Goal: Information Seeking & Learning: Learn about a topic

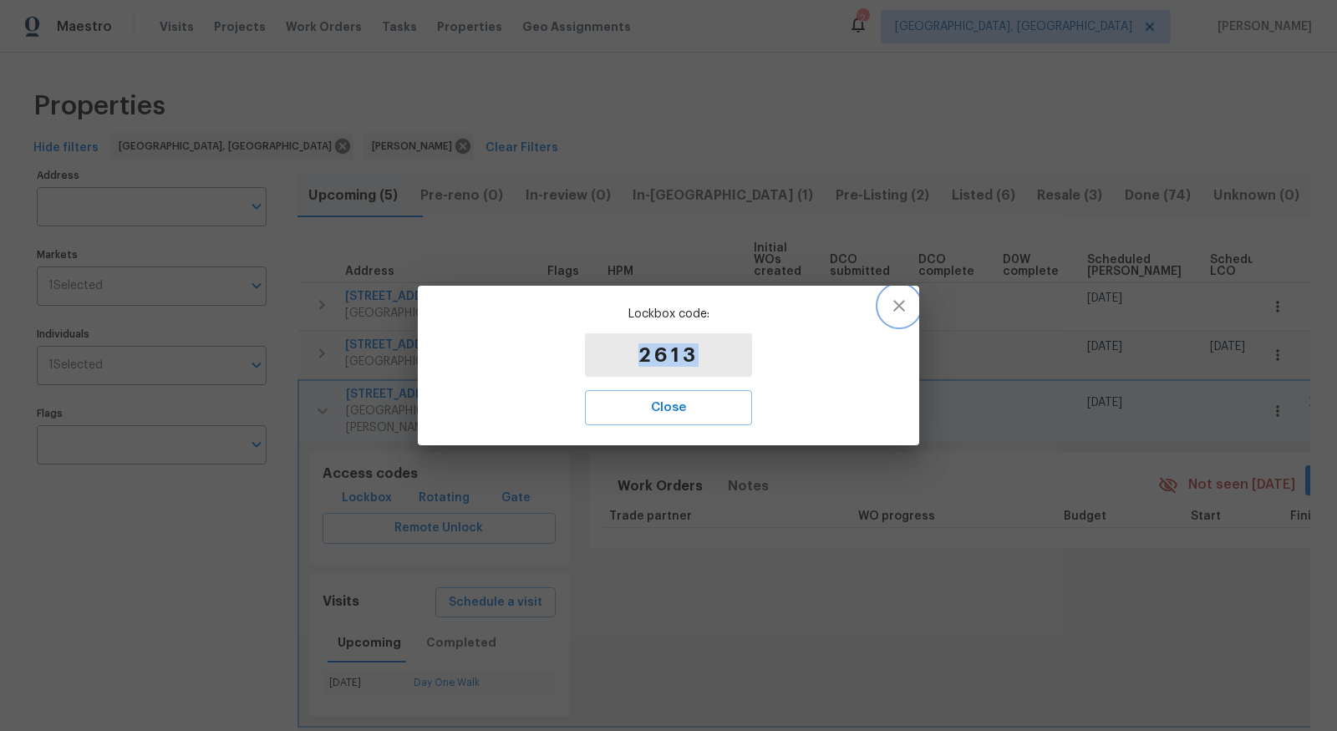
click at [889, 306] on icon "button" at bounding box center [899, 306] width 20 height 20
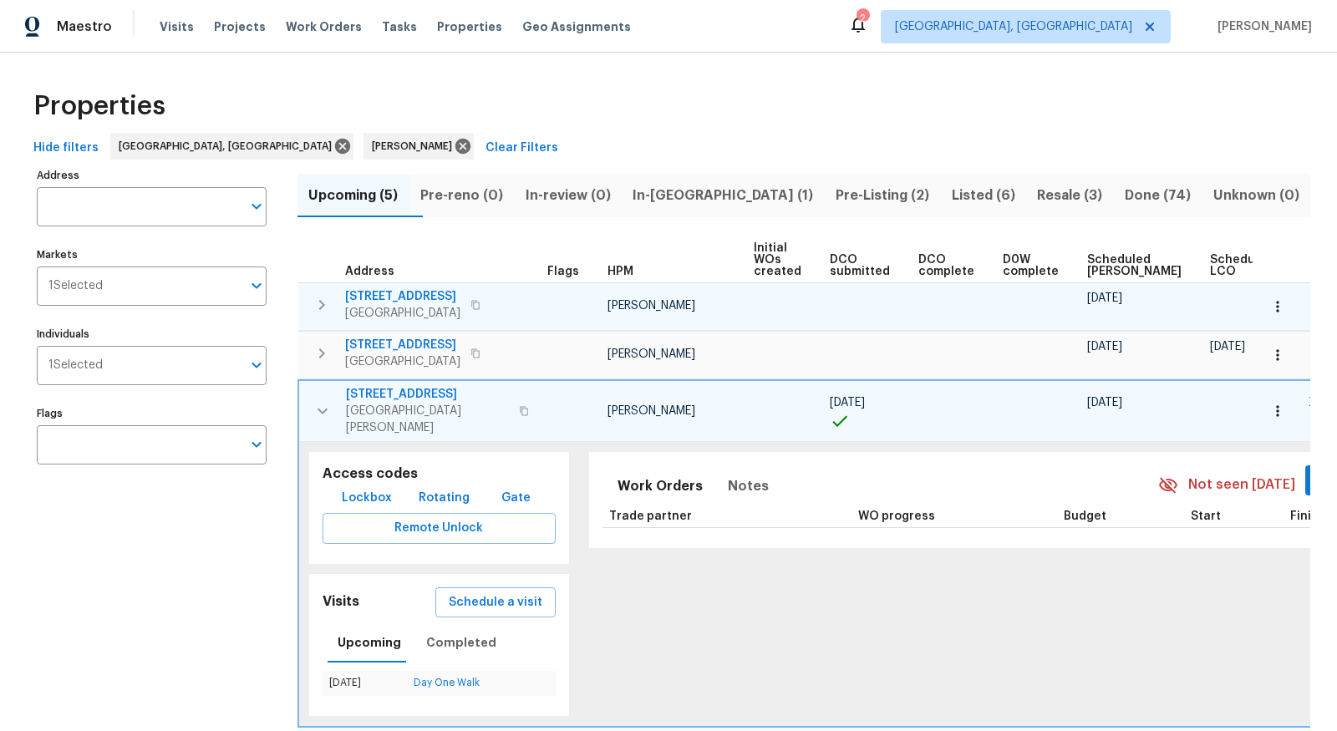
click at [322, 303] on icon "button" at bounding box center [322, 305] width 6 height 10
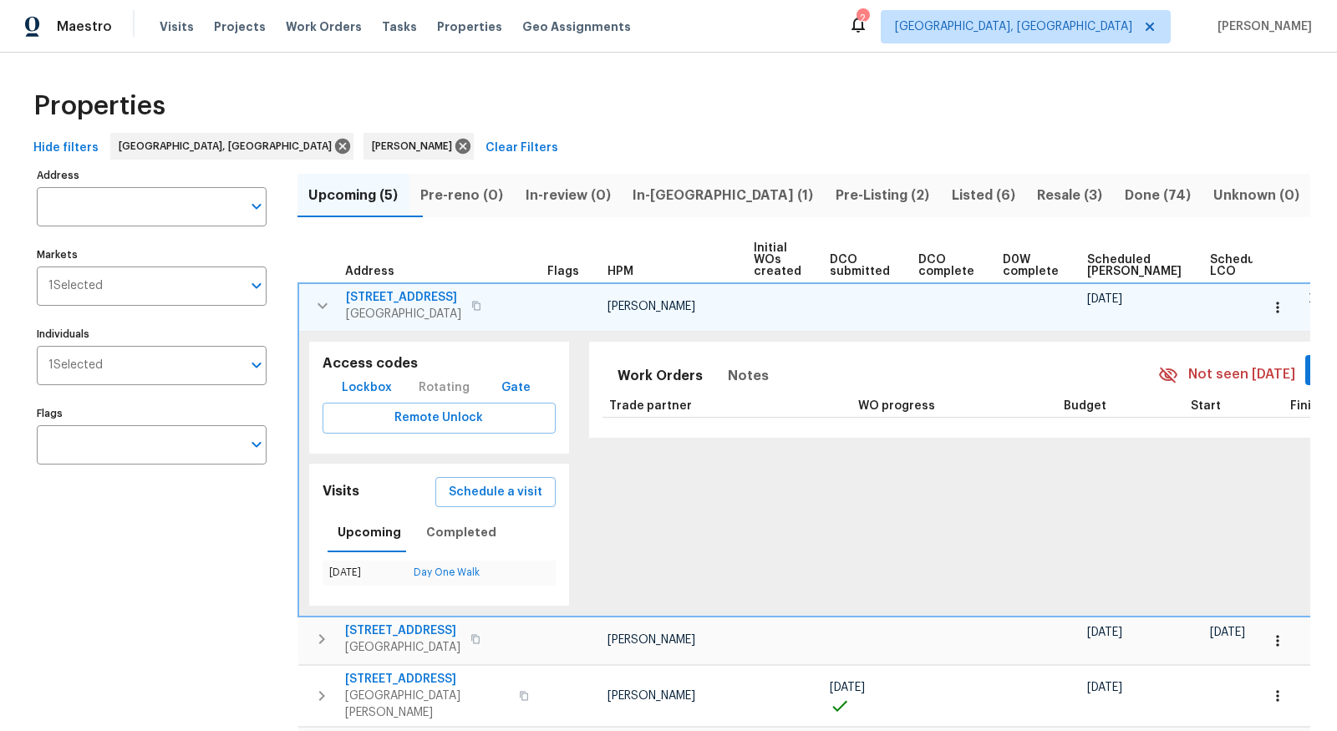
click at [367, 386] on span "Lockbox" at bounding box center [367, 388] width 50 height 21
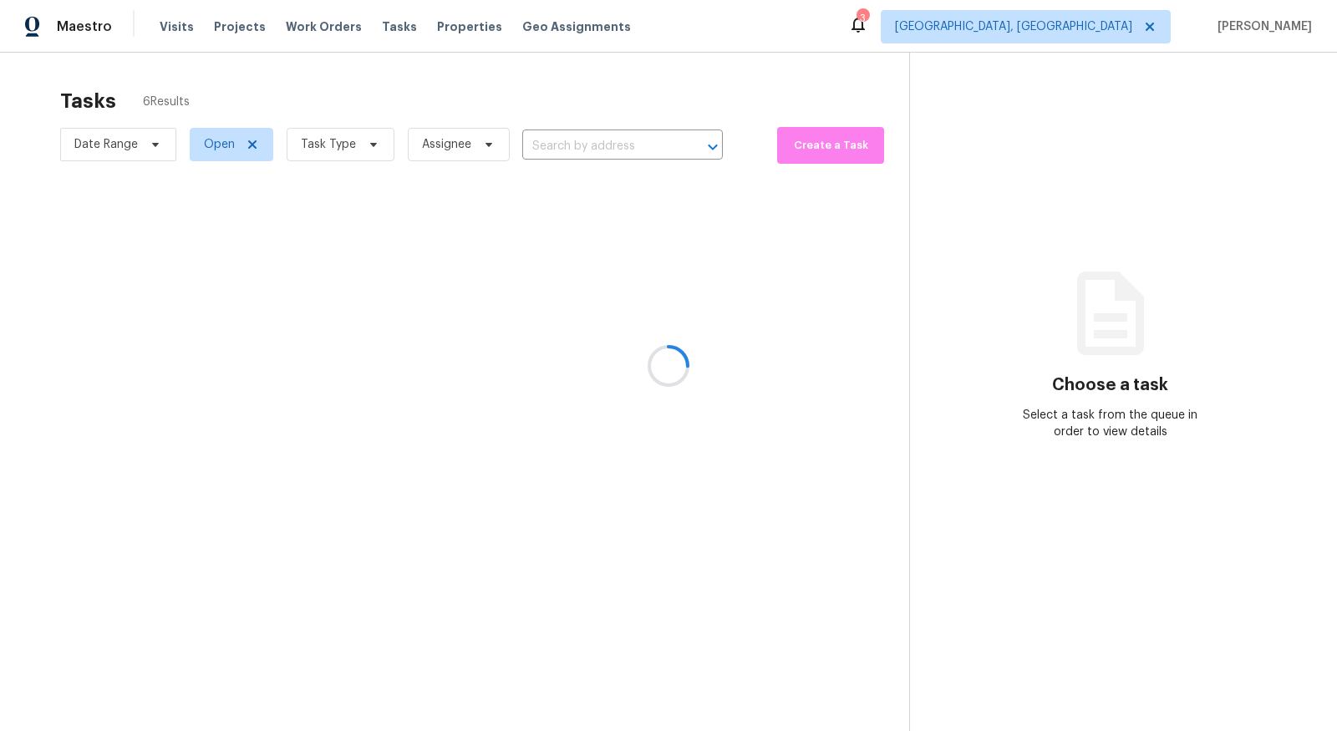
click at [384, 146] on div at bounding box center [668, 365] width 1337 height 731
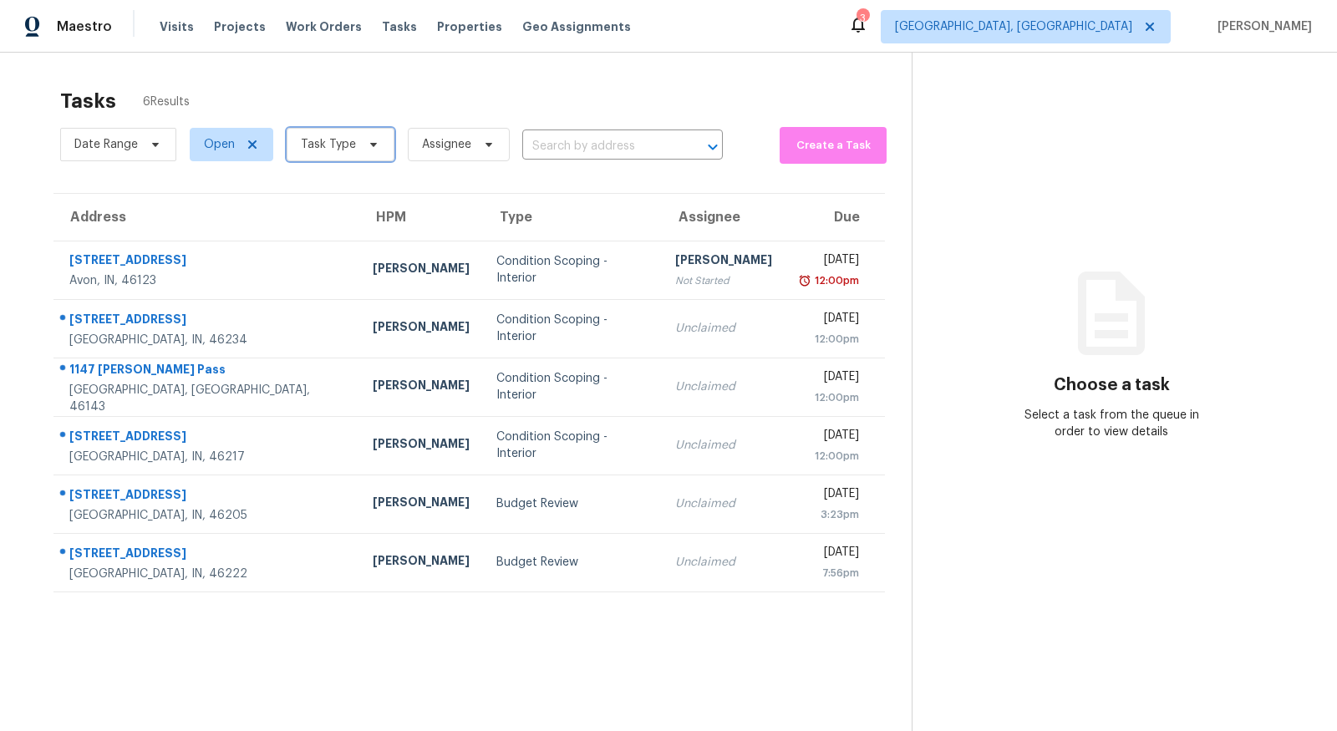
click at [352, 145] on span "Task Type" at bounding box center [341, 144] width 108 height 33
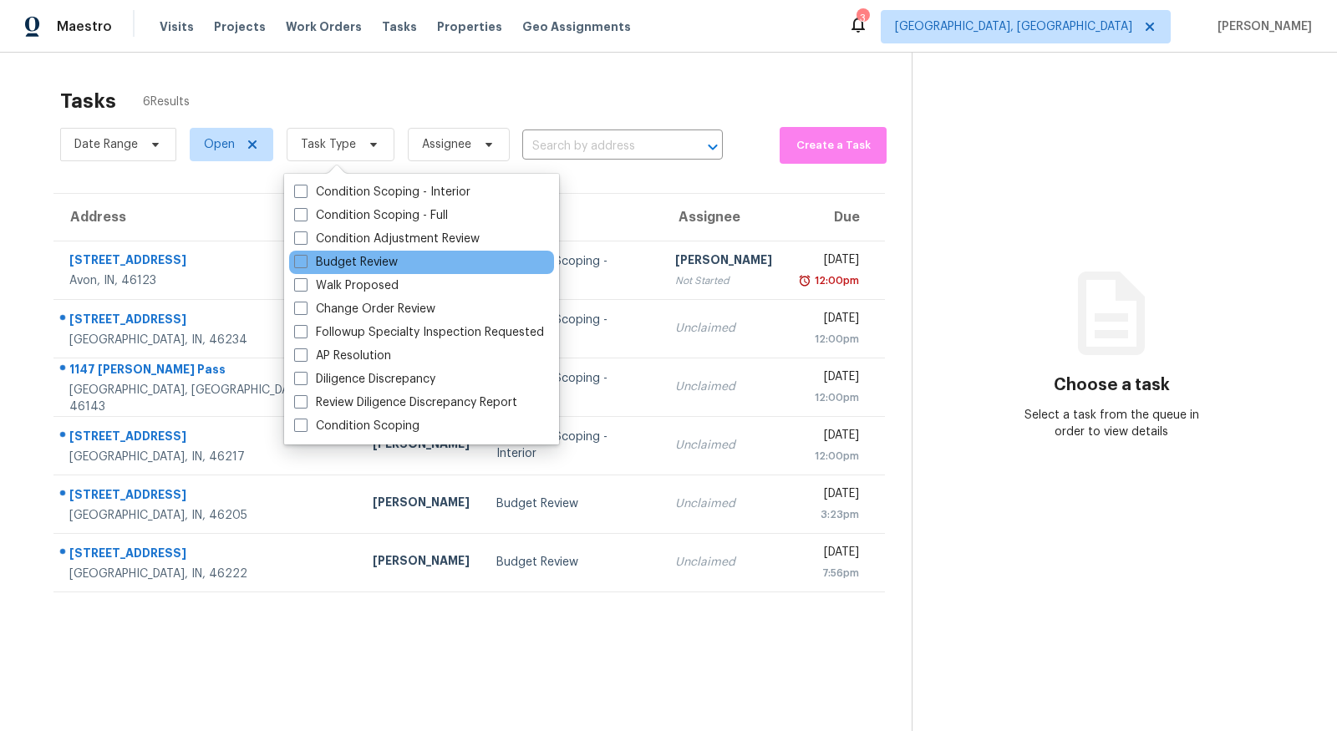
click at [366, 251] on div "Budget Review" at bounding box center [421, 262] width 265 height 23
click at [373, 261] on label "Budget Review" at bounding box center [346, 262] width 104 height 17
click at [305, 261] on input "Budget Review" at bounding box center [299, 259] width 11 height 11
checkbox input "true"
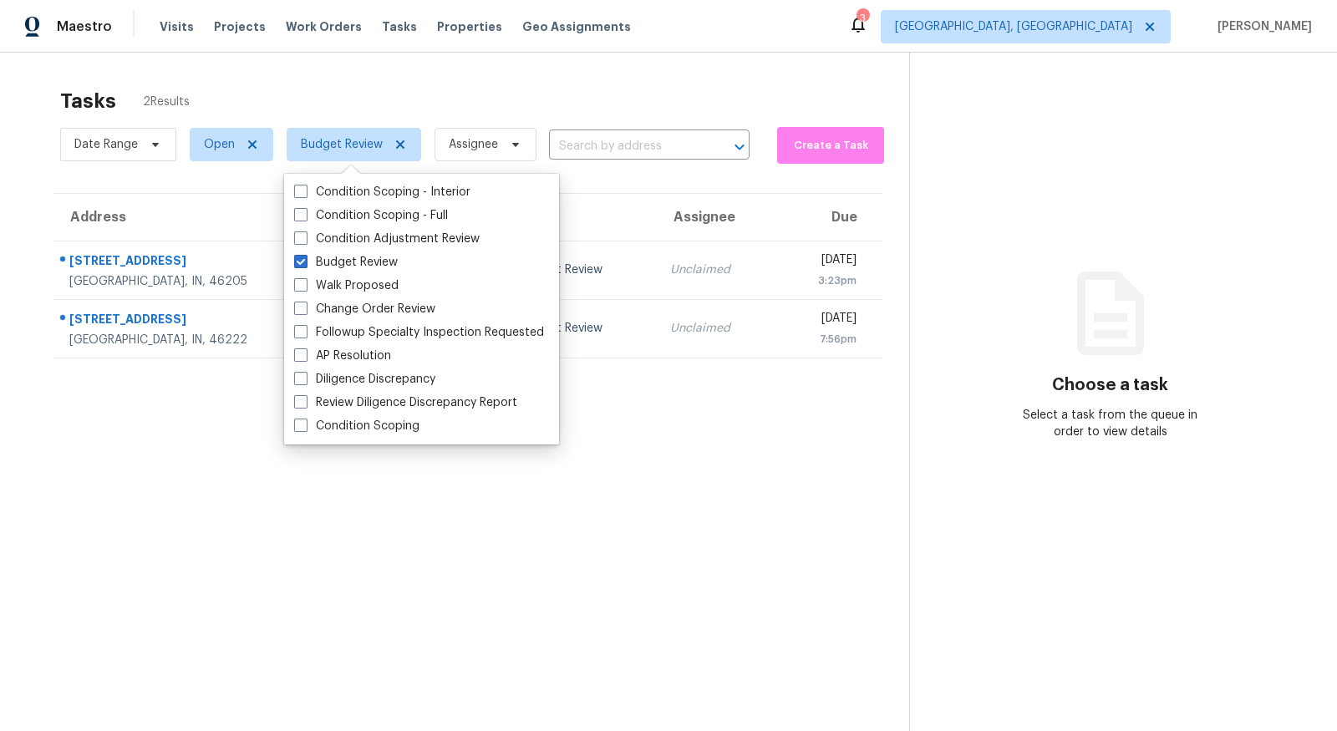
click at [604, 507] on section "Tasks 2 Results Date Range Open Budget Review Assignee ​ Create a Task Address …" at bounding box center [468, 431] width 883 height 705
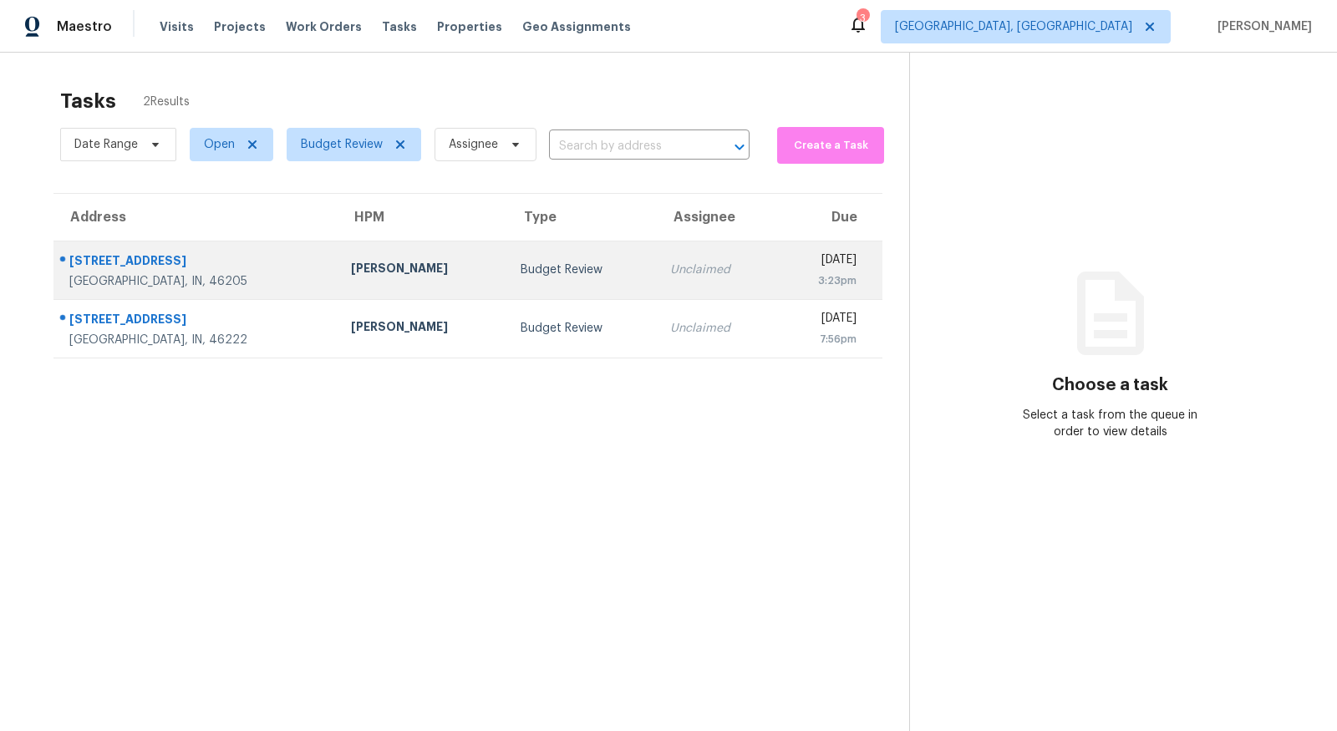
click at [351, 261] on div "[PERSON_NAME]" at bounding box center [422, 270] width 143 height 21
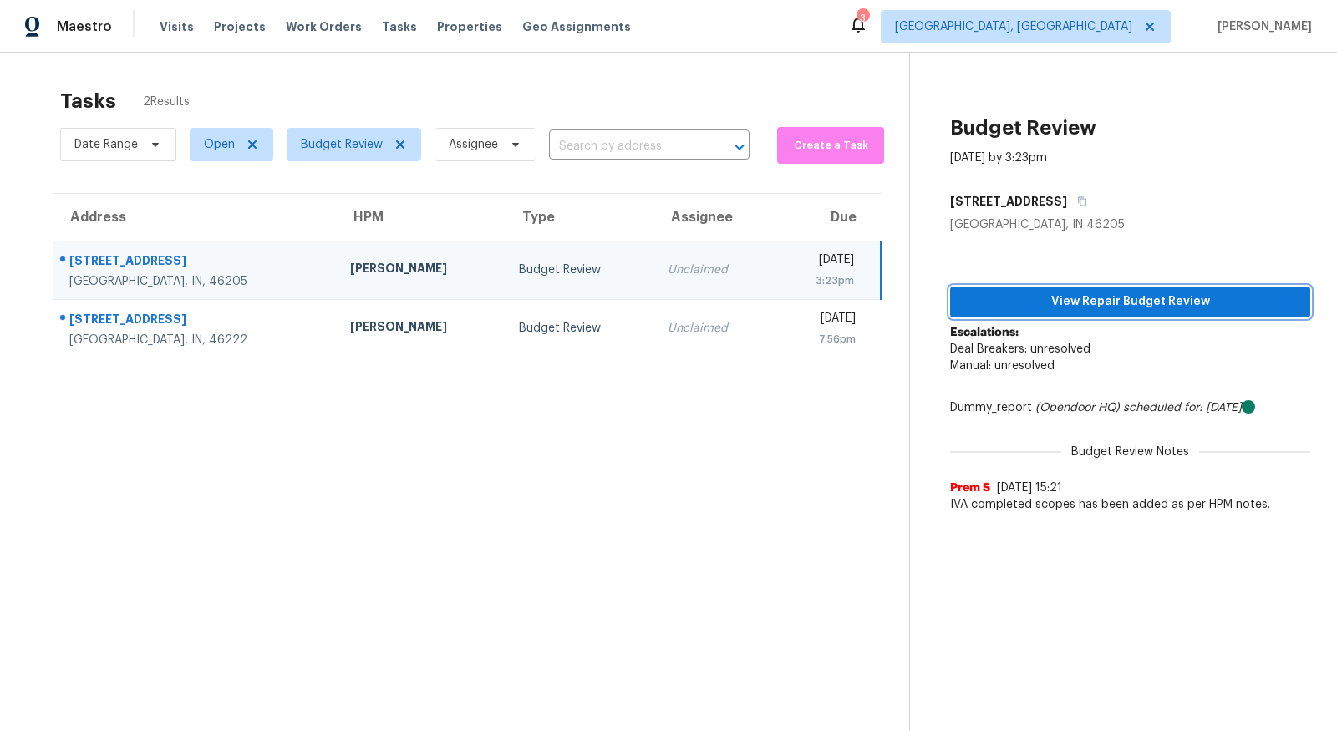
click at [1082, 303] on span "View Repair Budget Review" at bounding box center [1130, 302] width 333 height 21
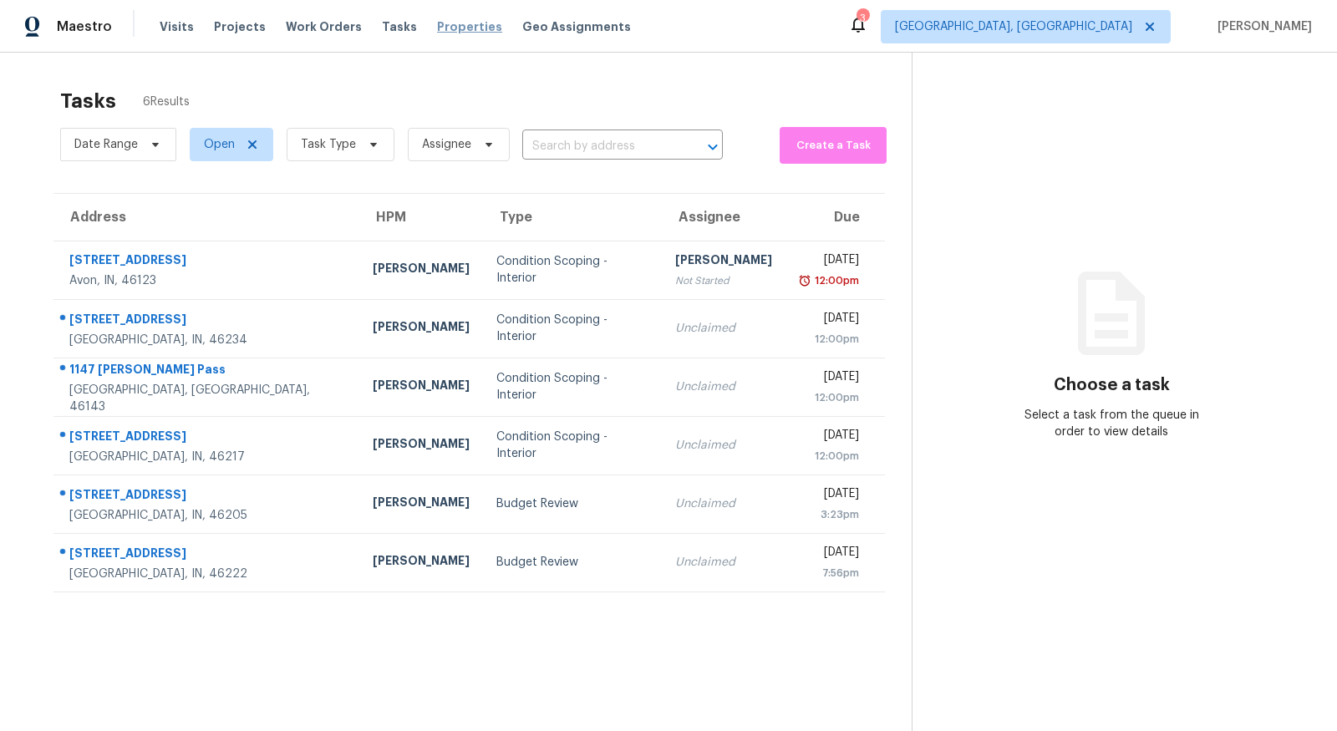
click at [454, 26] on span "Properties" at bounding box center [469, 26] width 65 height 17
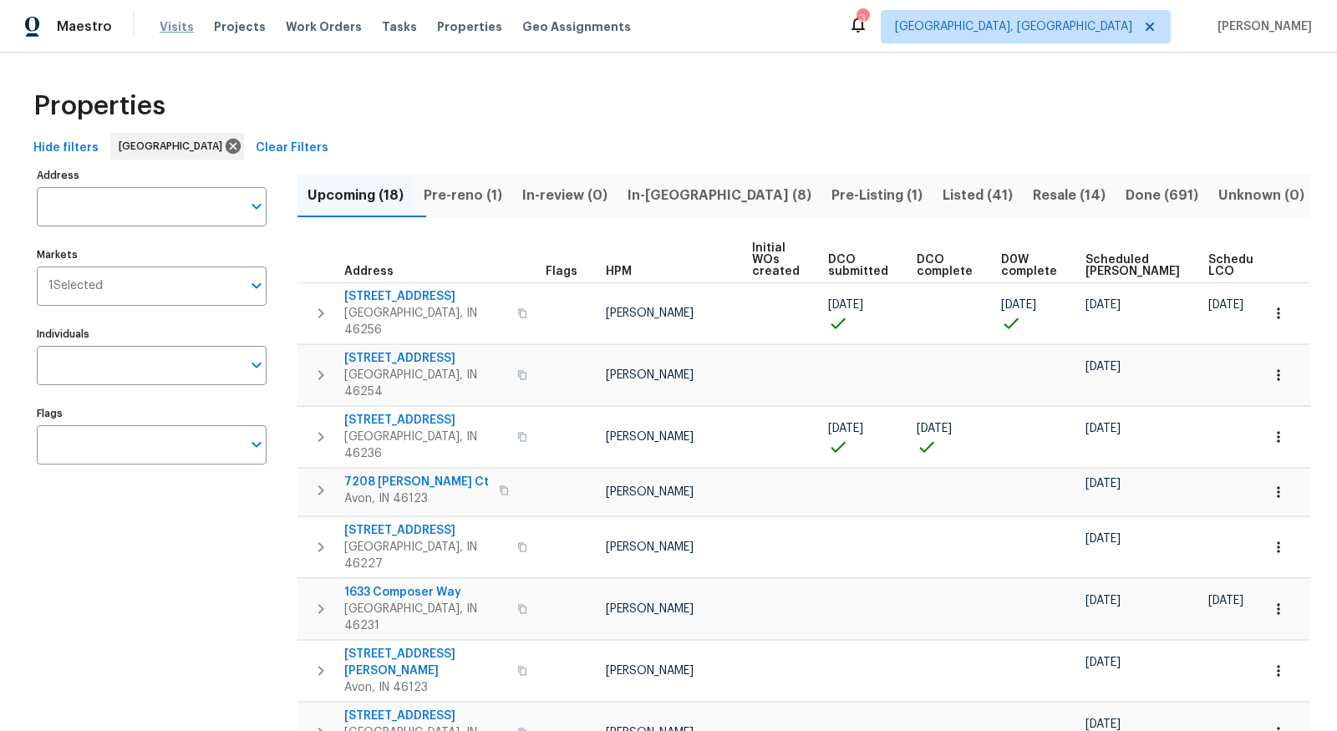
click at [165, 31] on span "Visits" at bounding box center [177, 26] width 34 height 17
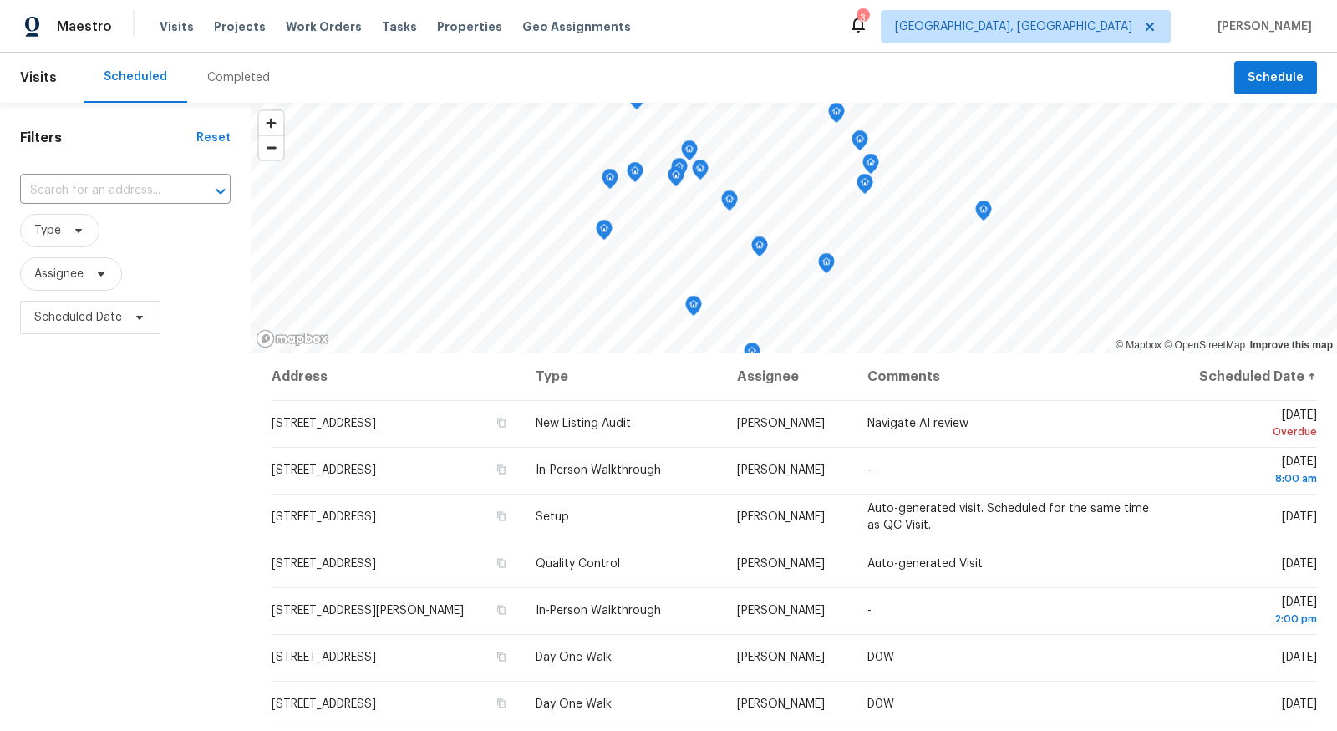
click at [146, 176] on div "​" at bounding box center [125, 191] width 211 height 36
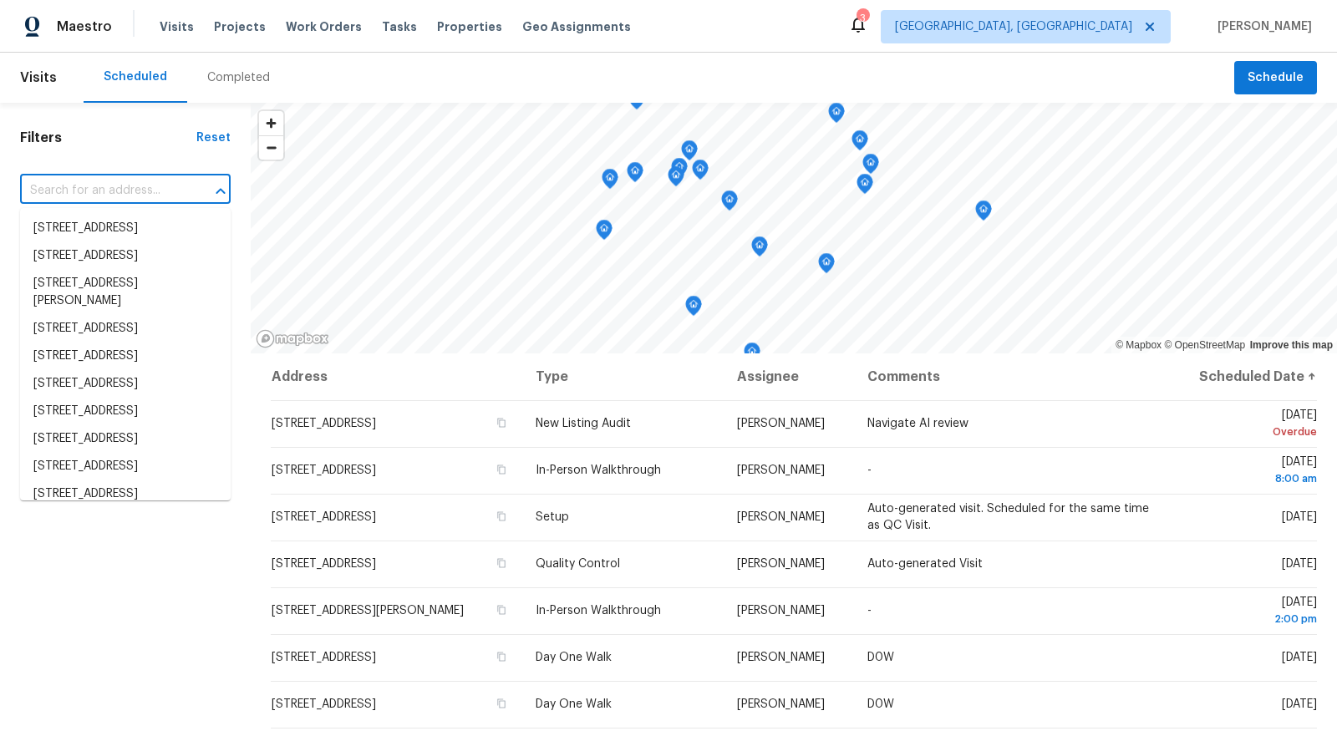
click at [148, 194] on input "text" at bounding box center [102, 191] width 164 height 26
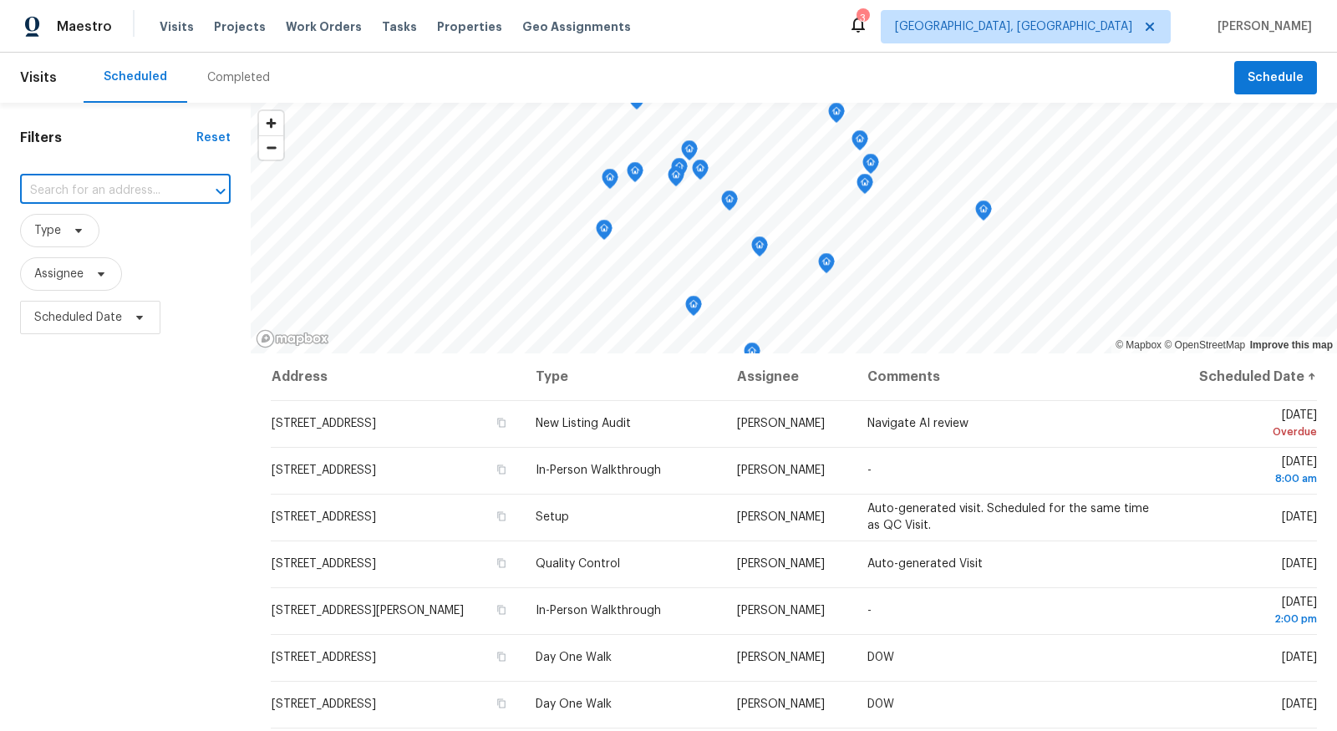
paste input "3645 Glencairn Ln, Indianapolis, IN 46205"
type input "3645 Glencairn Ln, Indianapolis, IN 46205"
click at [154, 238] on li "3645 Glencairn Ln, Indianapolis, IN 46205" at bounding box center [125, 229] width 211 height 28
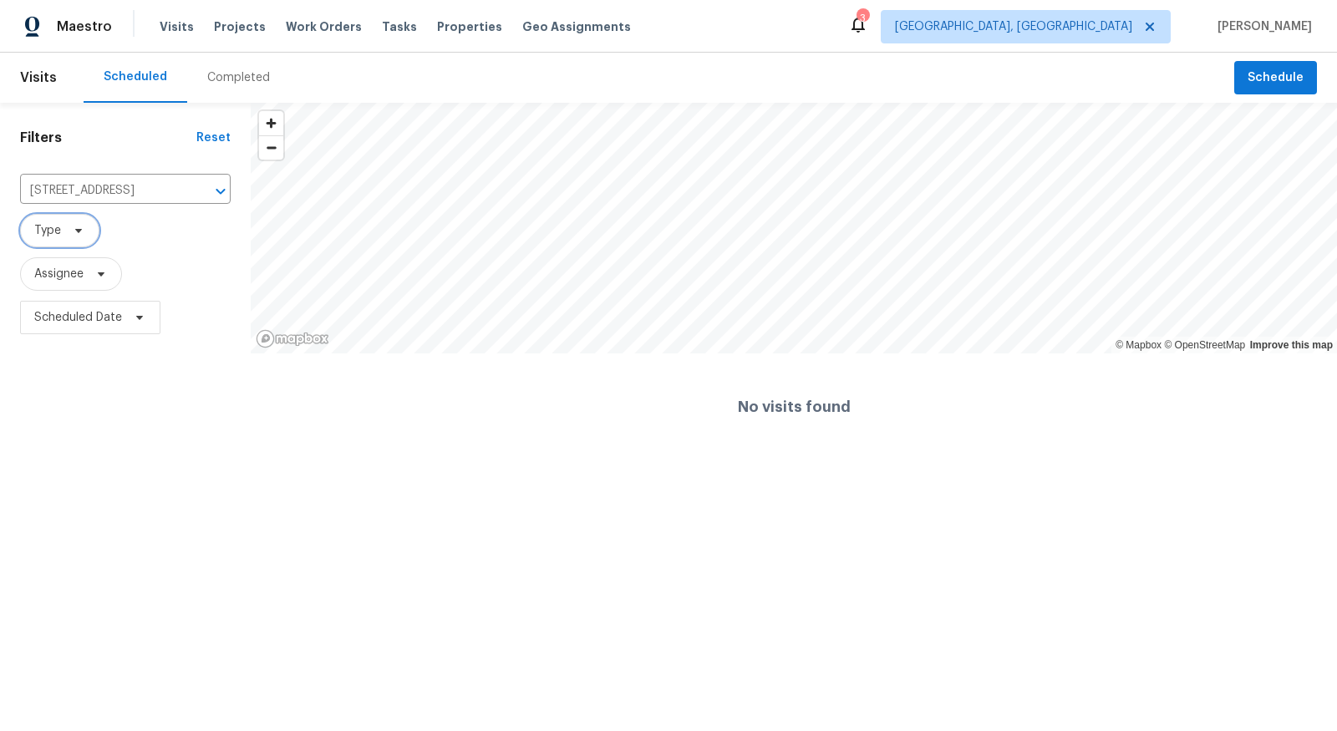
click at [83, 228] on icon at bounding box center [78, 230] width 13 height 13
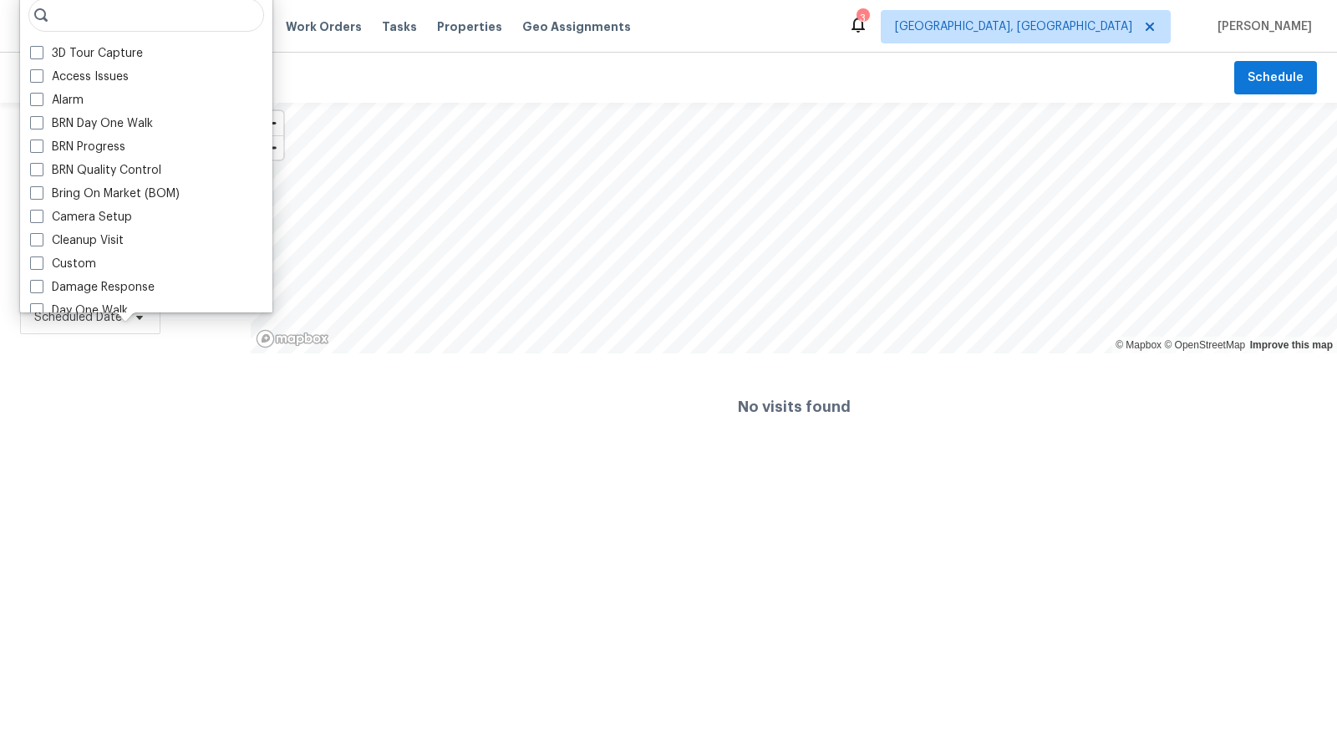
click at [155, 391] on div "Filters Reset 3645 Glencairn Ln, Indianapolis, IN 46205 ​ Type Assignee Schedul…" at bounding box center [125, 282] width 251 height 358
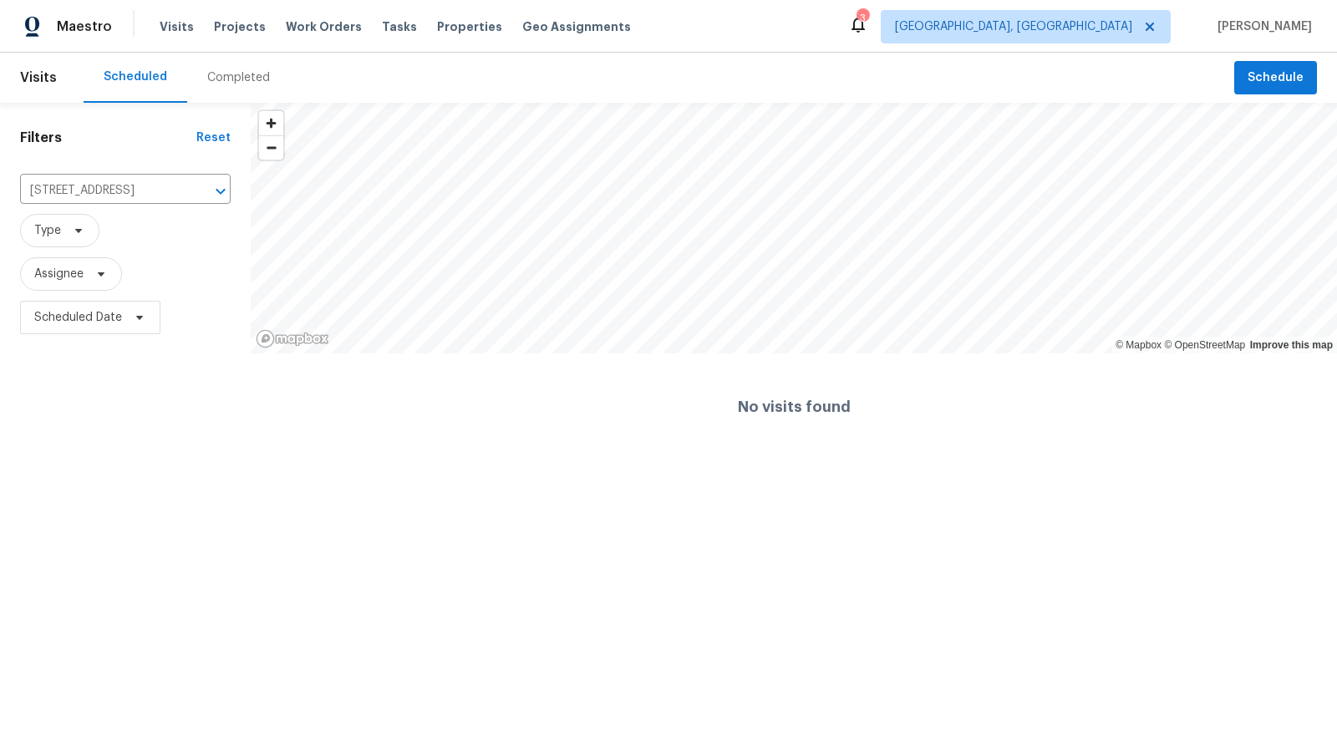
click at [232, 66] on div "Completed" at bounding box center [238, 78] width 103 height 50
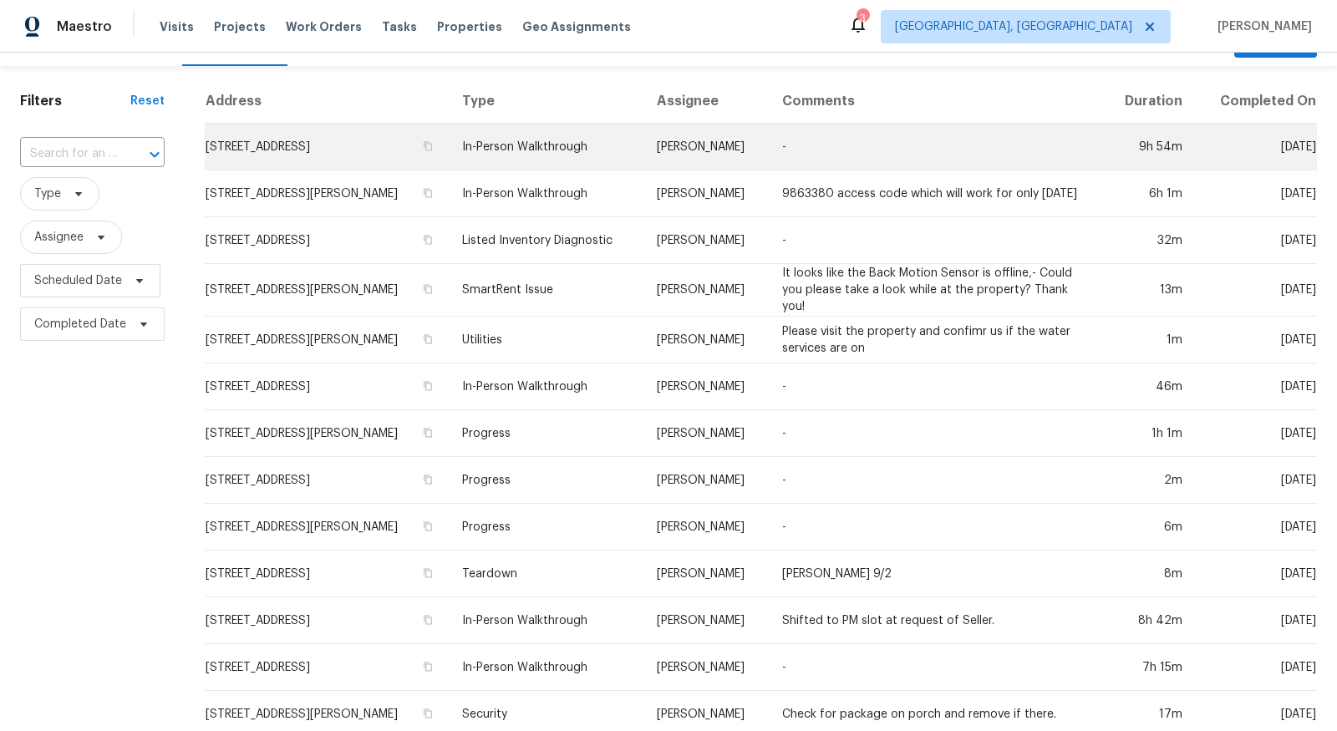
scroll to position [43, 0]
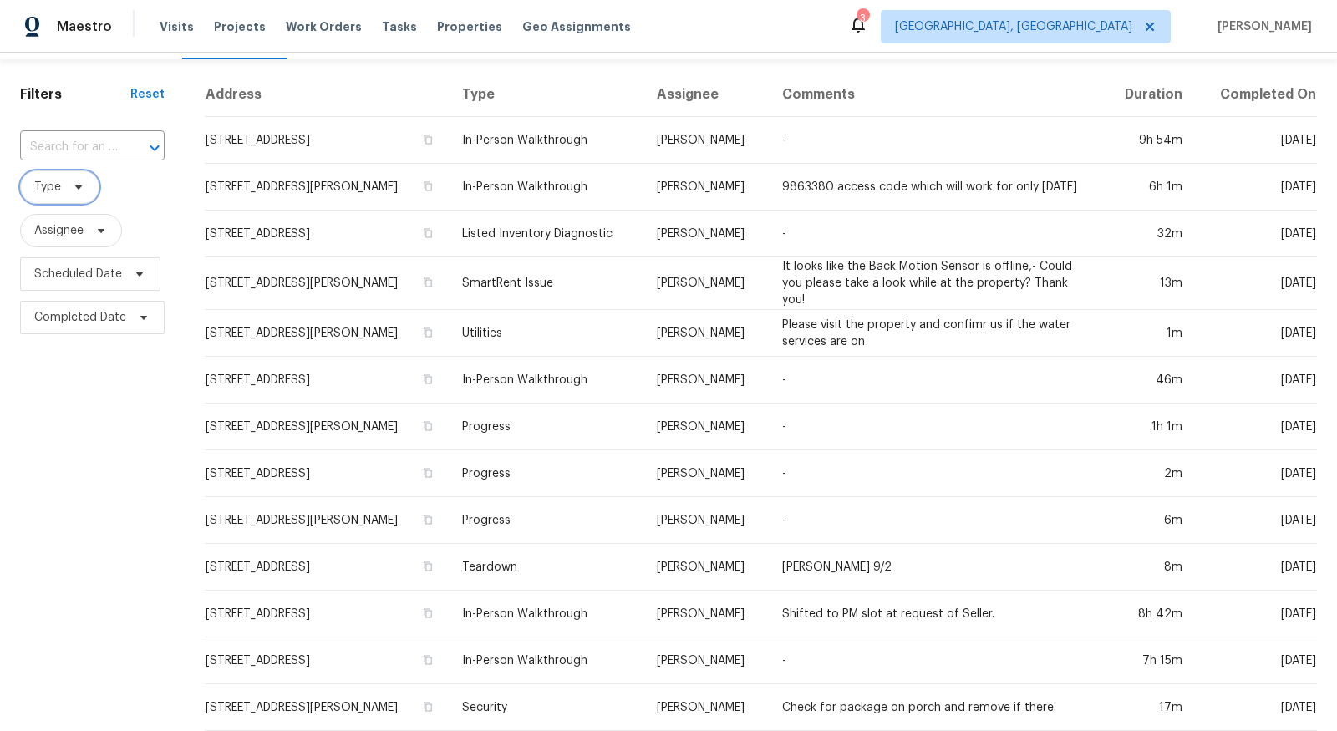
click at [76, 188] on icon at bounding box center [78, 188] width 7 height 4
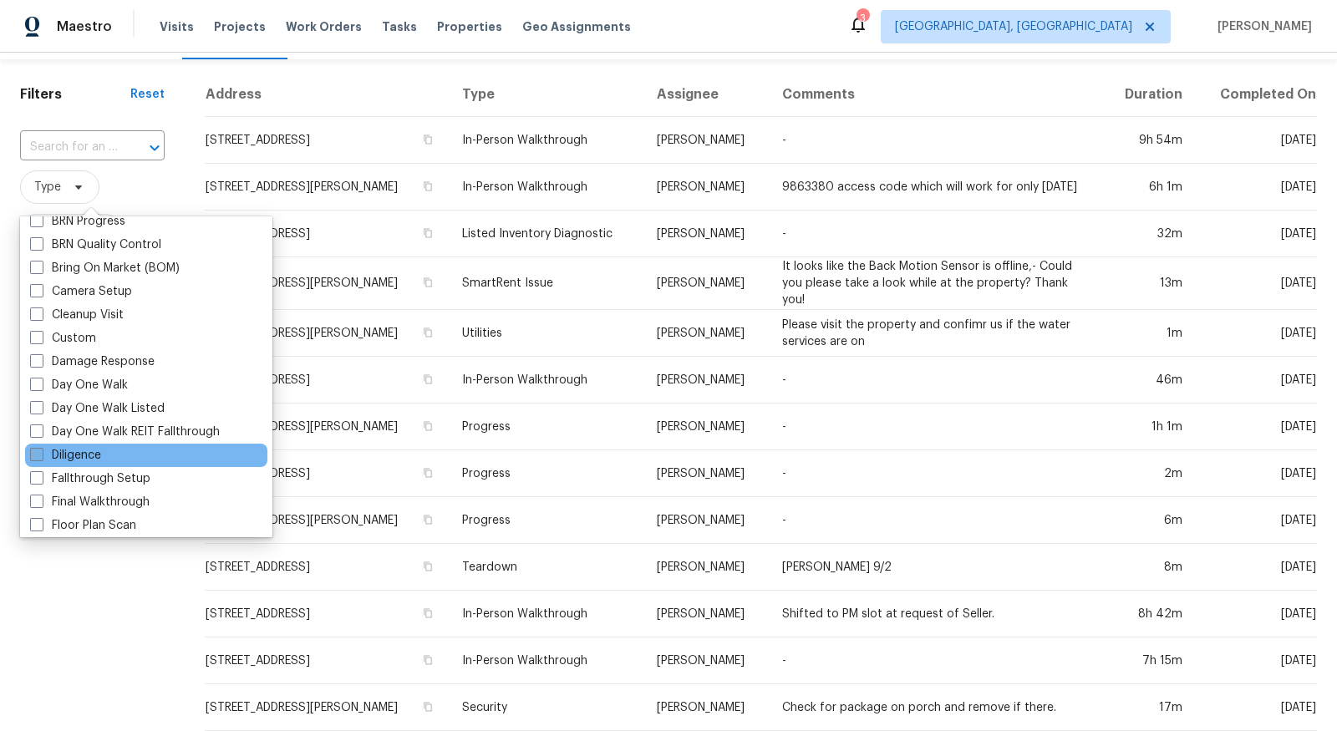
scroll to position [0, 0]
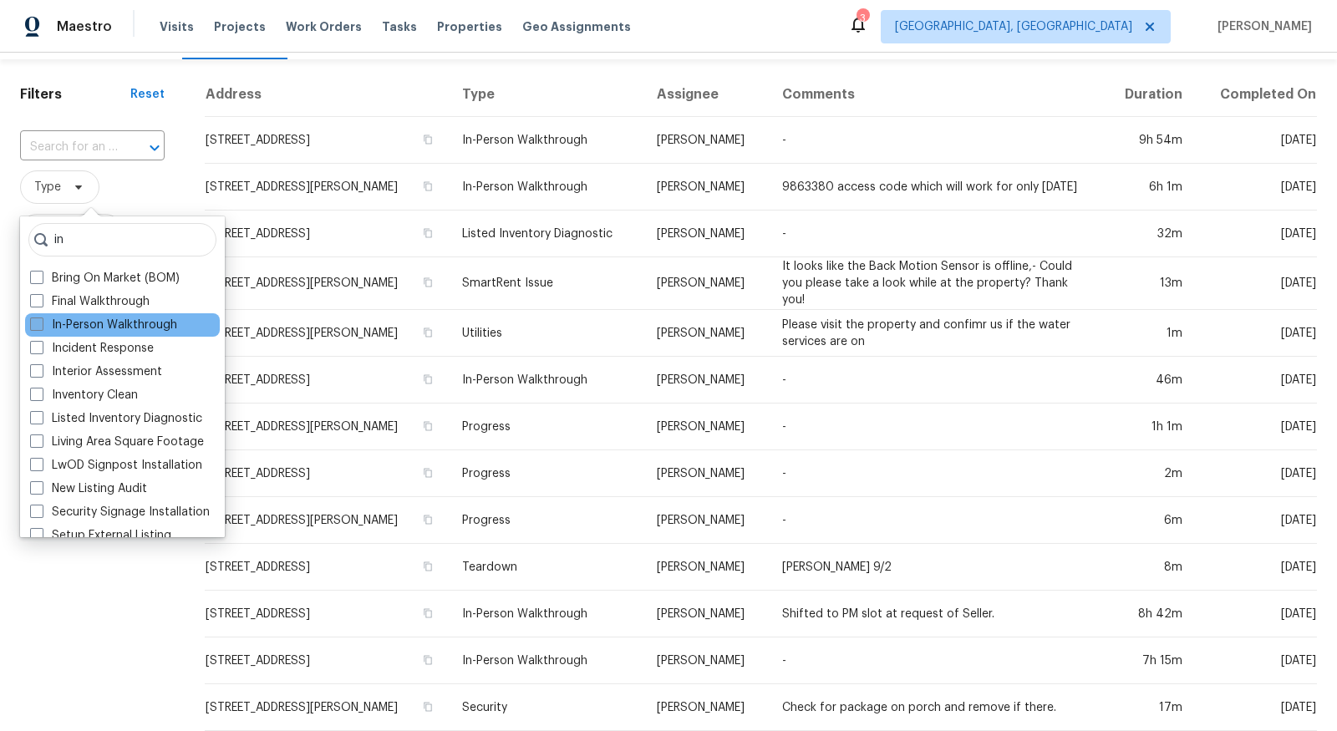
type input "in"
click at [115, 325] on label "In-Person Walkthrough" at bounding box center [103, 325] width 147 height 17
click at [41, 325] on input "In-Person Walkthrough" at bounding box center [35, 322] width 11 height 11
checkbox input "true"
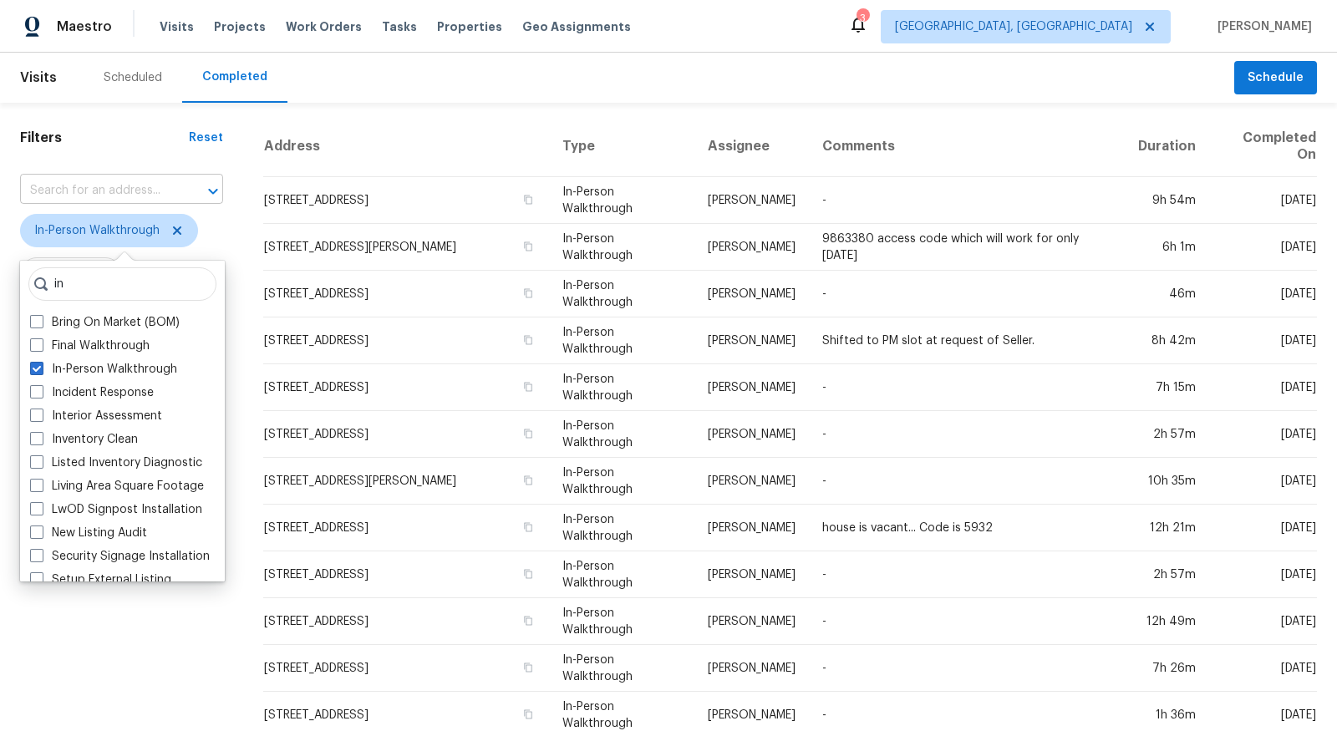
click at [162, 194] on input "text" at bounding box center [98, 191] width 156 height 26
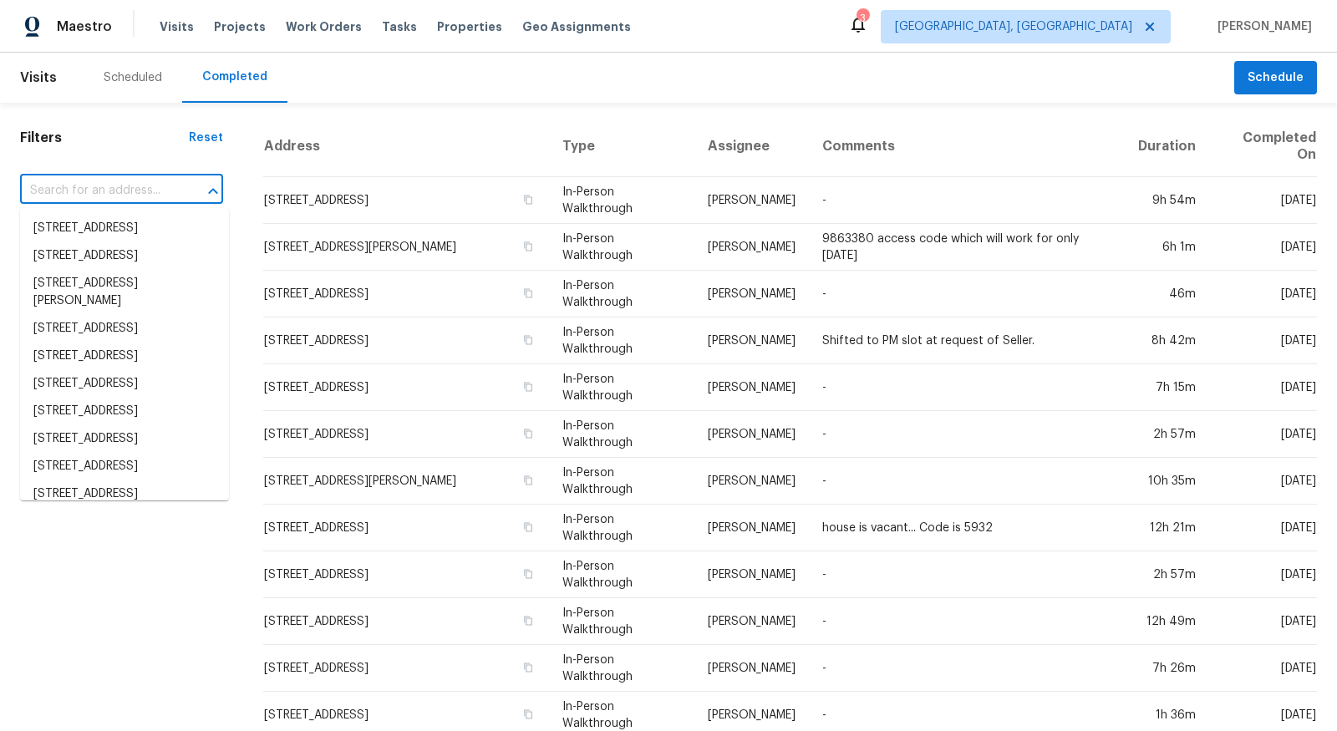
paste input "3645 Glencairn Ln, Indianapolis, IN 46205"
type input "3645 Glencairn Ln, Indianapolis, IN 46205"
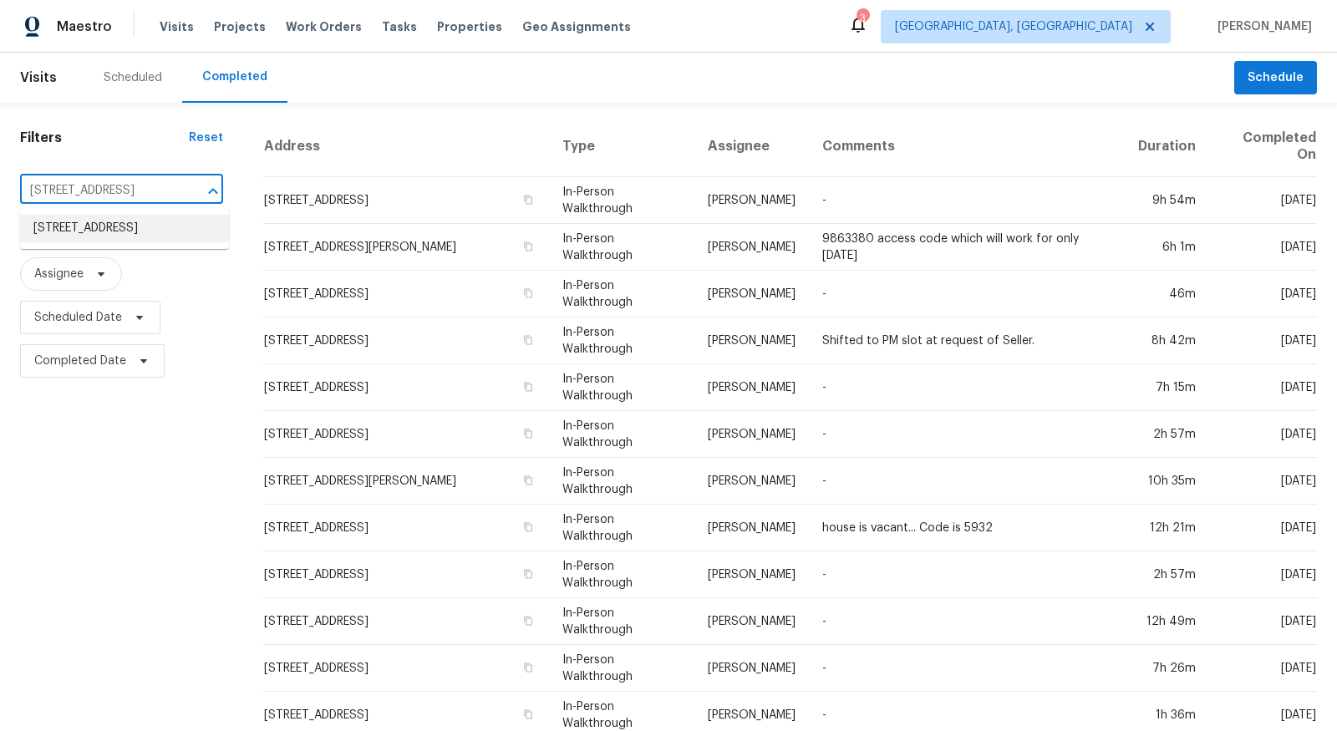
click at [150, 215] on li "3645 Glencairn Ln, Indianapolis, IN 46205" at bounding box center [124, 229] width 209 height 28
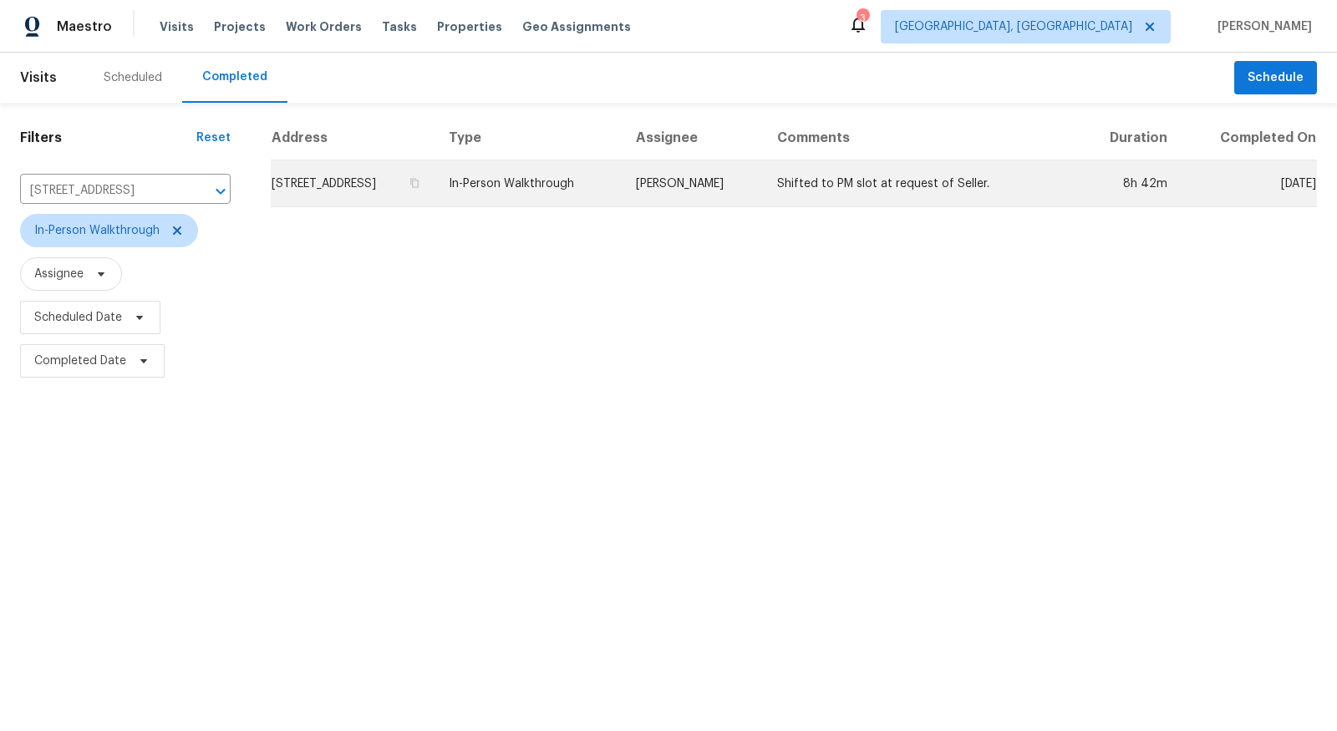
click at [368, 175] on td "3645 Glencairn Ln, Indianapolis, IN 46205" at bounding box center [353, 183] width 165 height 47
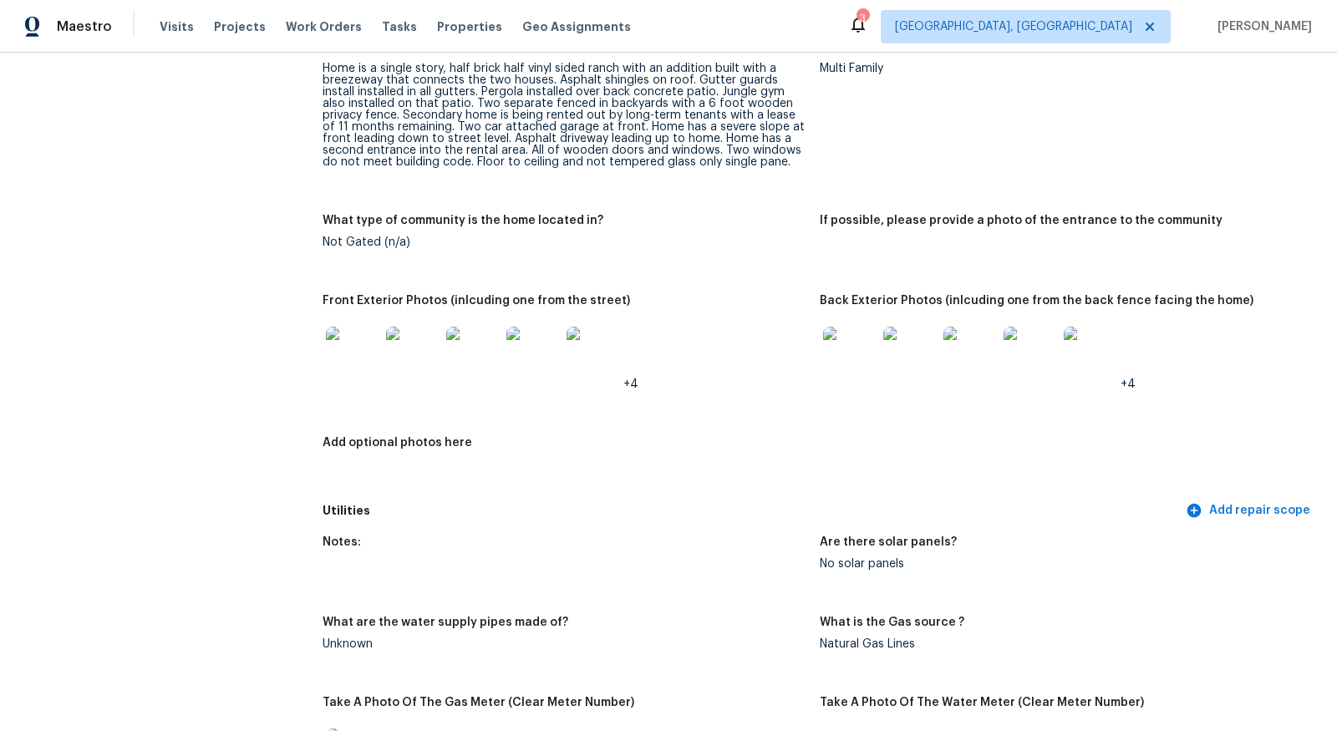
scroll to position [770, 0]
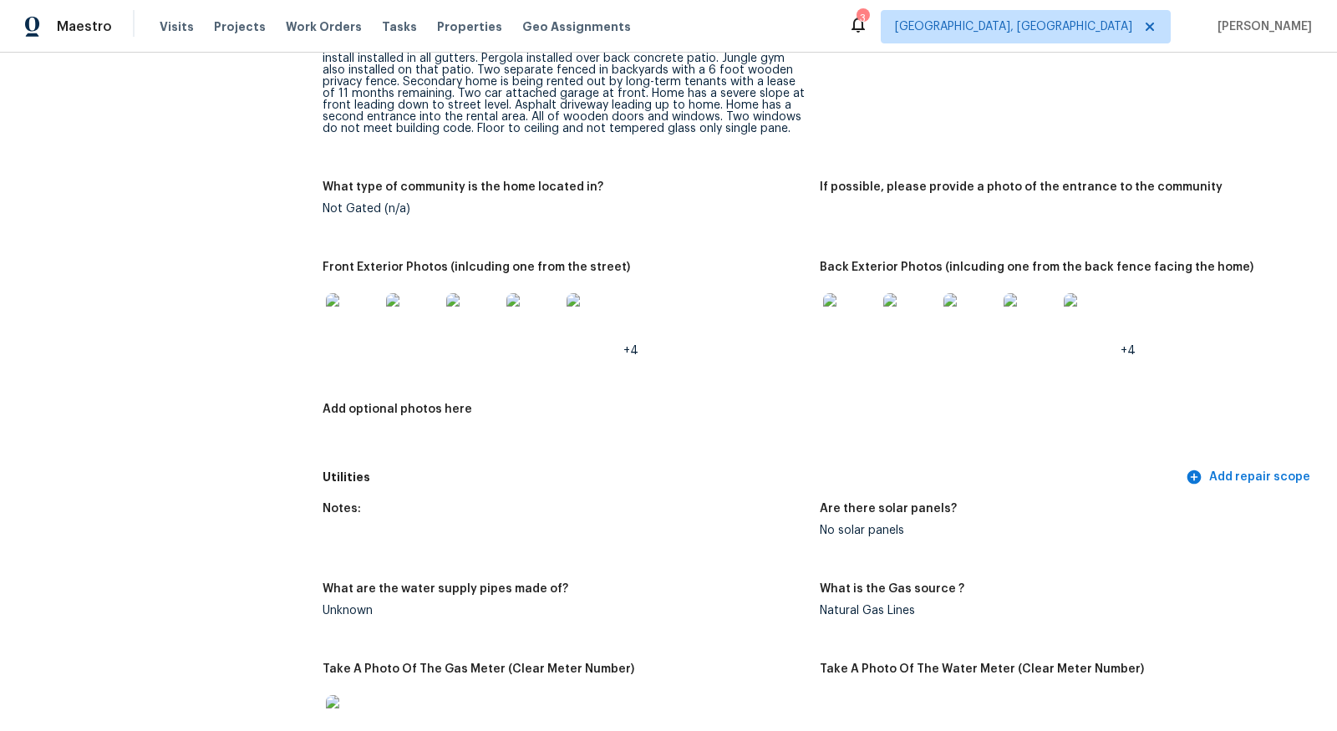
click at [529, 307] on img at bounding box center [533, 319] width 53 height 53
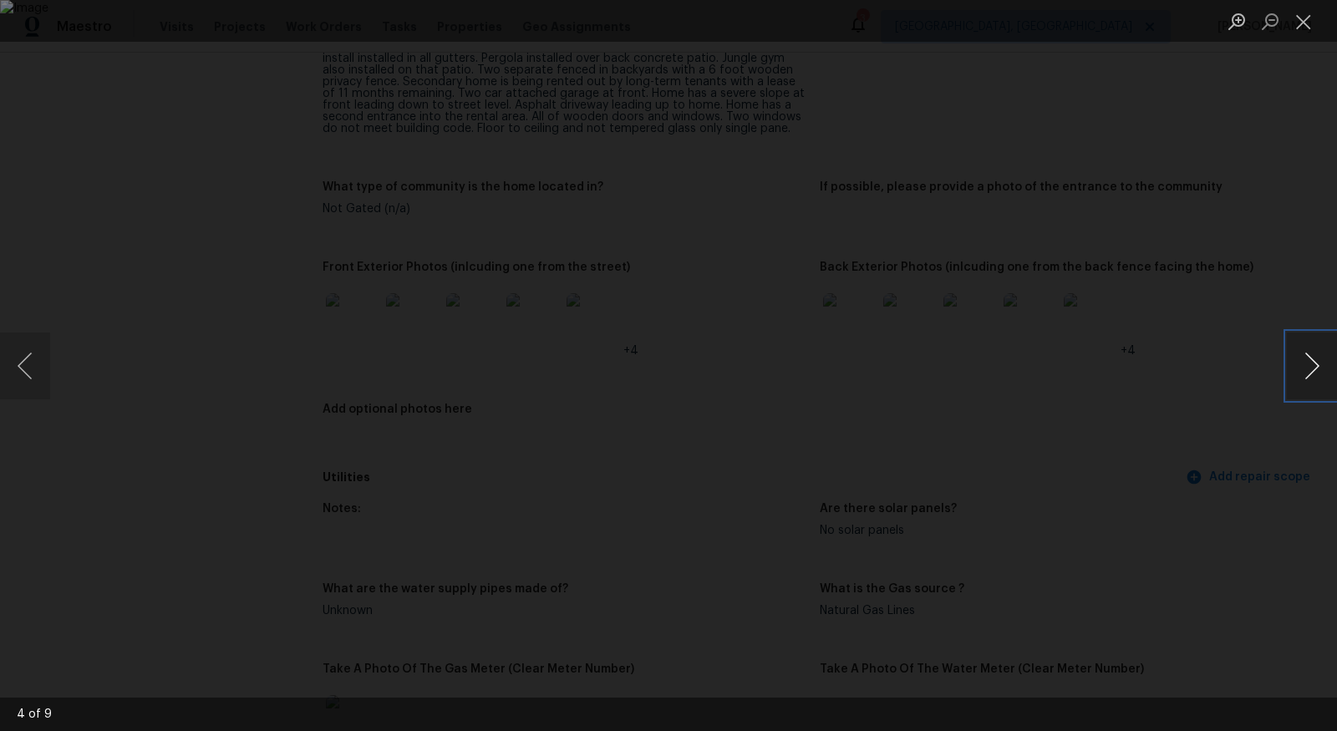
click at [1305, 365] on button "Next image" at bounding box center [1312, 366] width 50 height 67
click at [1301, 27] on button "Close lightbox" at bounding box center [1303, 21] width 33 height 29
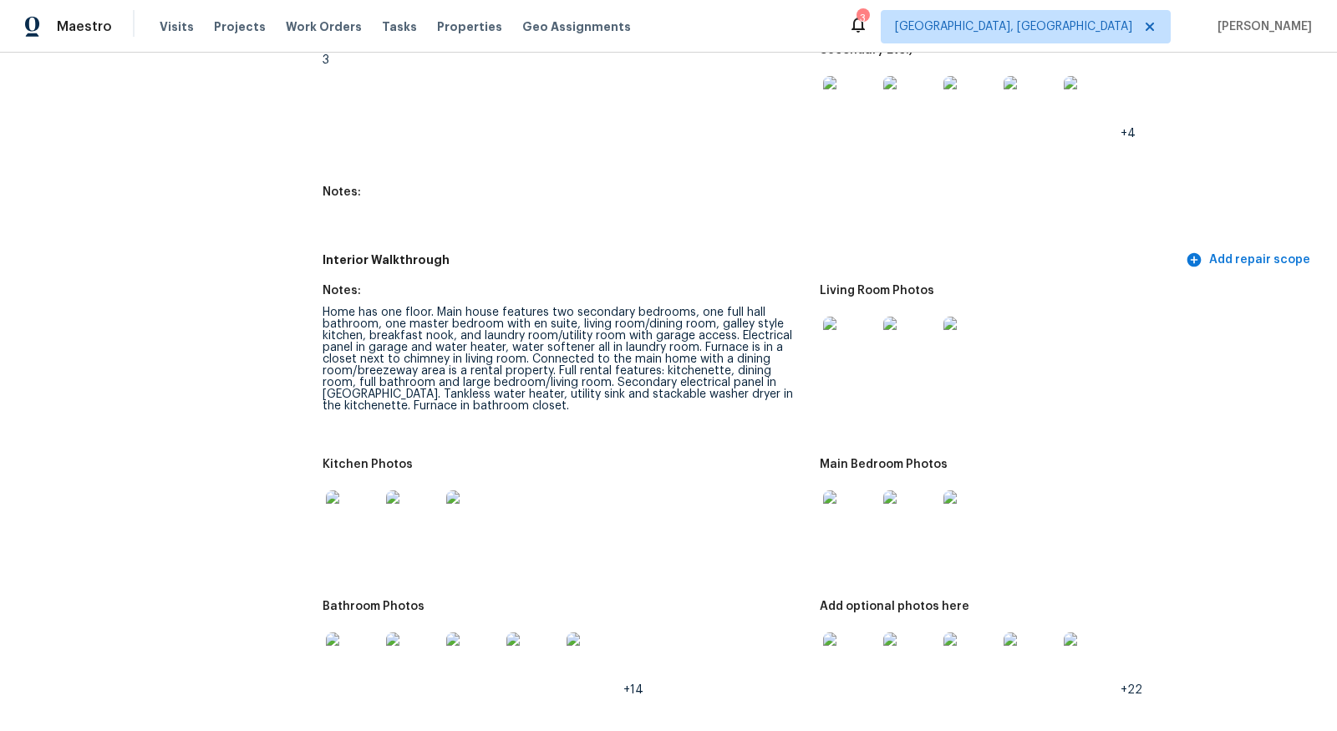
scroll to position [2497, 0]
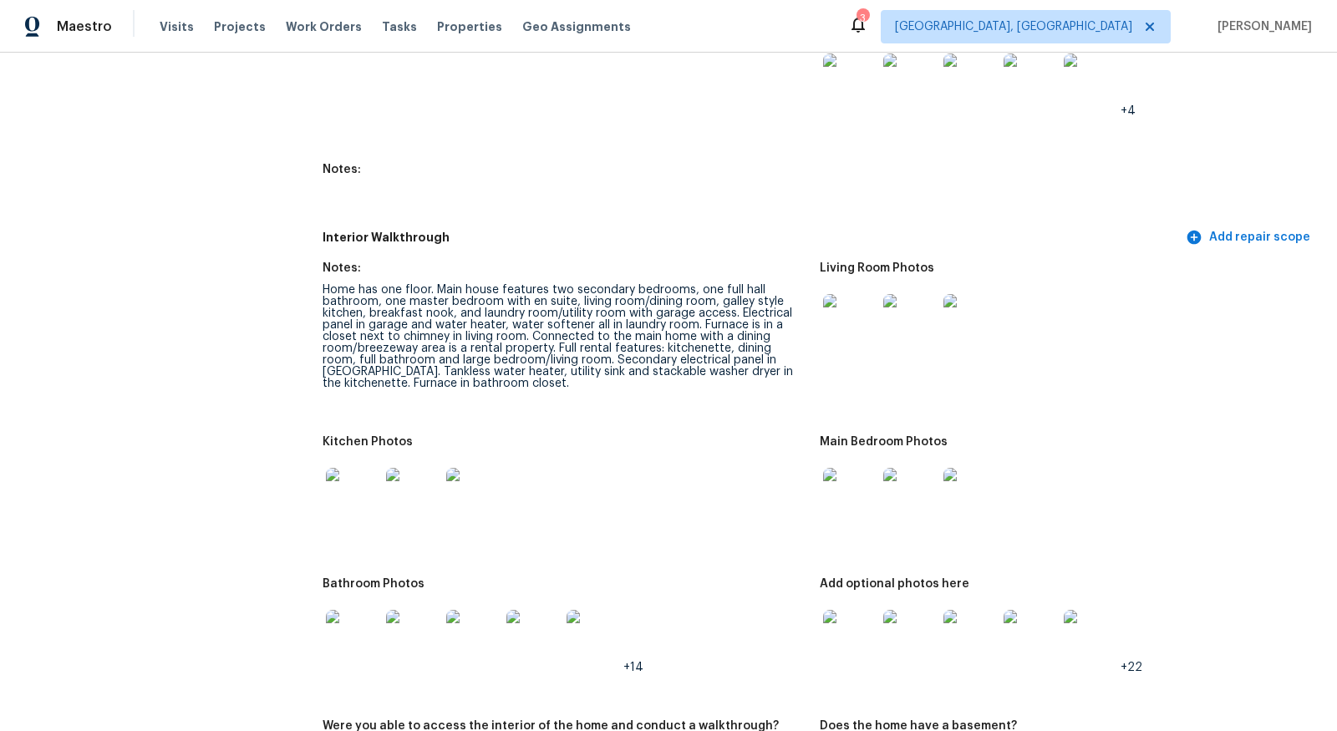
click at [415, 482] on img at bounding box center [412, 494] width 53 height 53
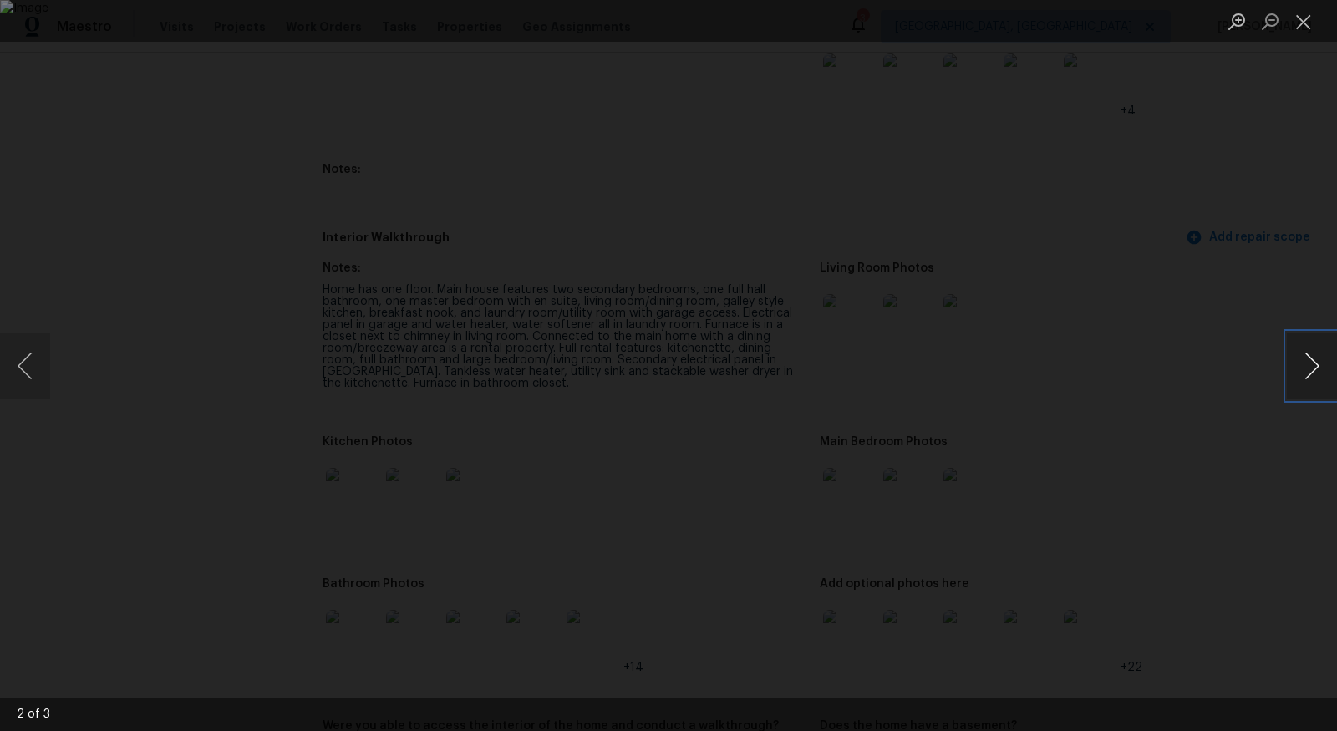
click at [1318, 380] on button "Next image" at bounding box center [1312, 366] width 50 height 67
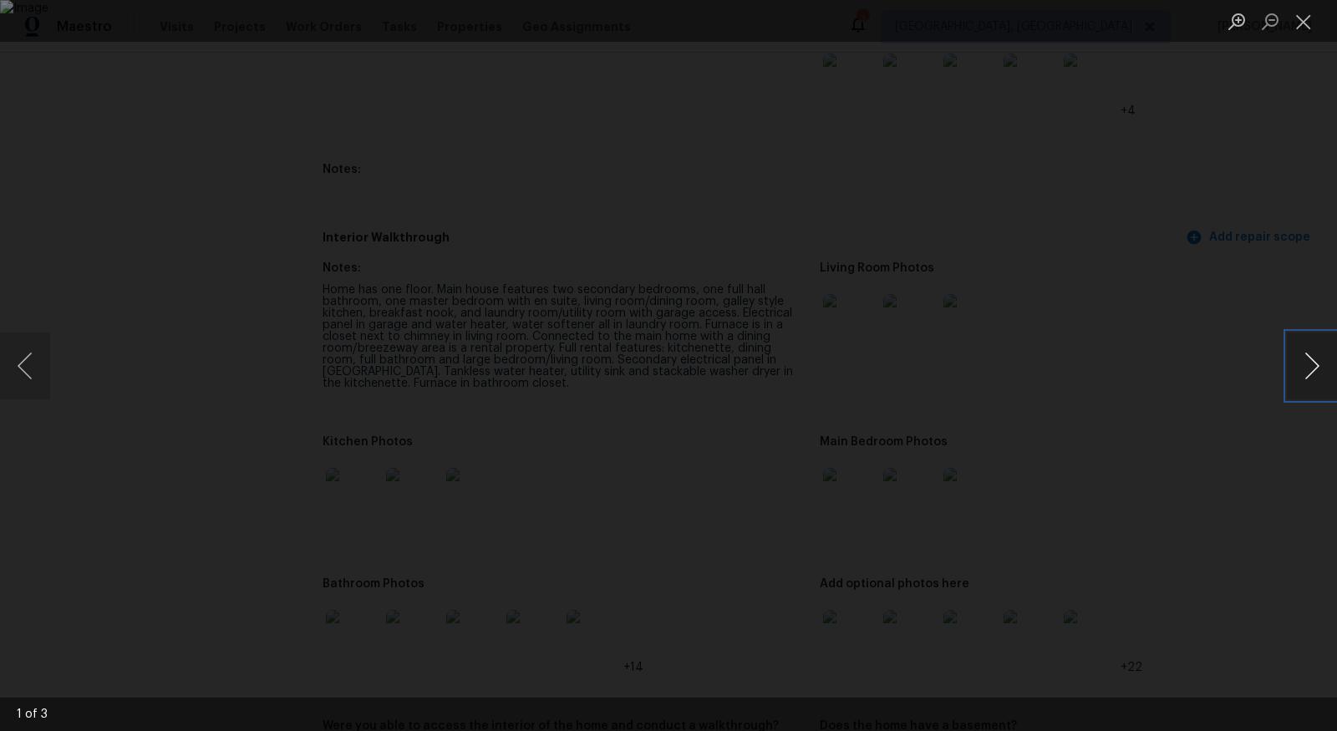
click at [1318, 380] on button "Next image" at bounding box center [1312, 366] width 50 height 67
click at [1305, 13] on button "Close lightbox" at bounding box center [1303, 21] width 33 height 29
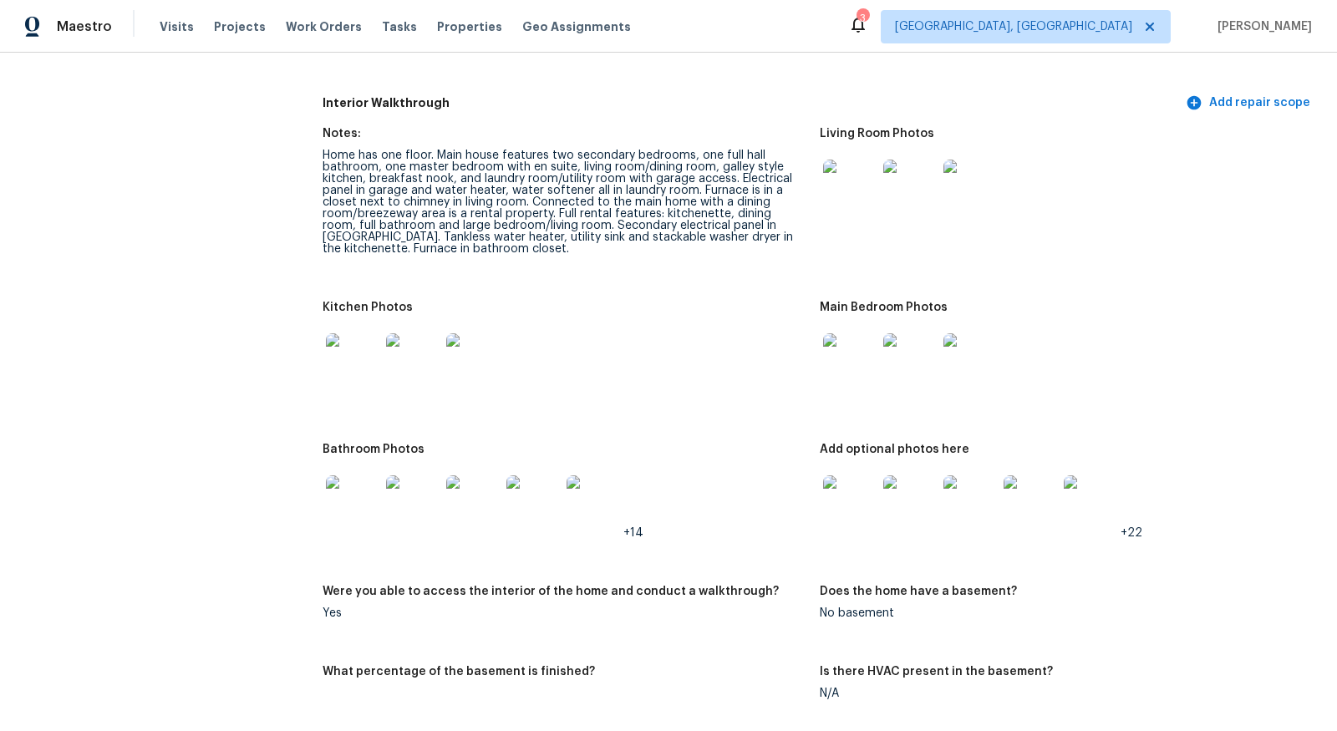
scroll to position [2675, 0]
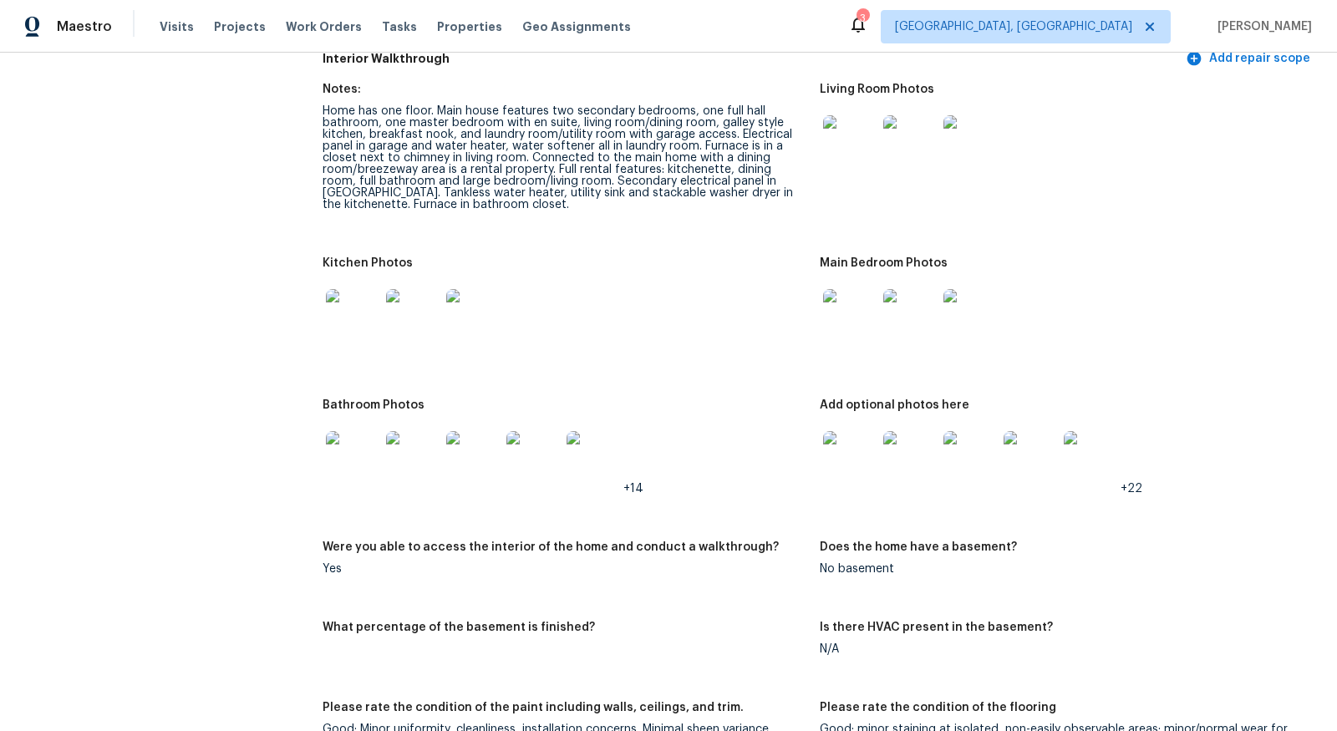
click at [476, 446] on img at bounding box center [472, 457] width 53 height 53
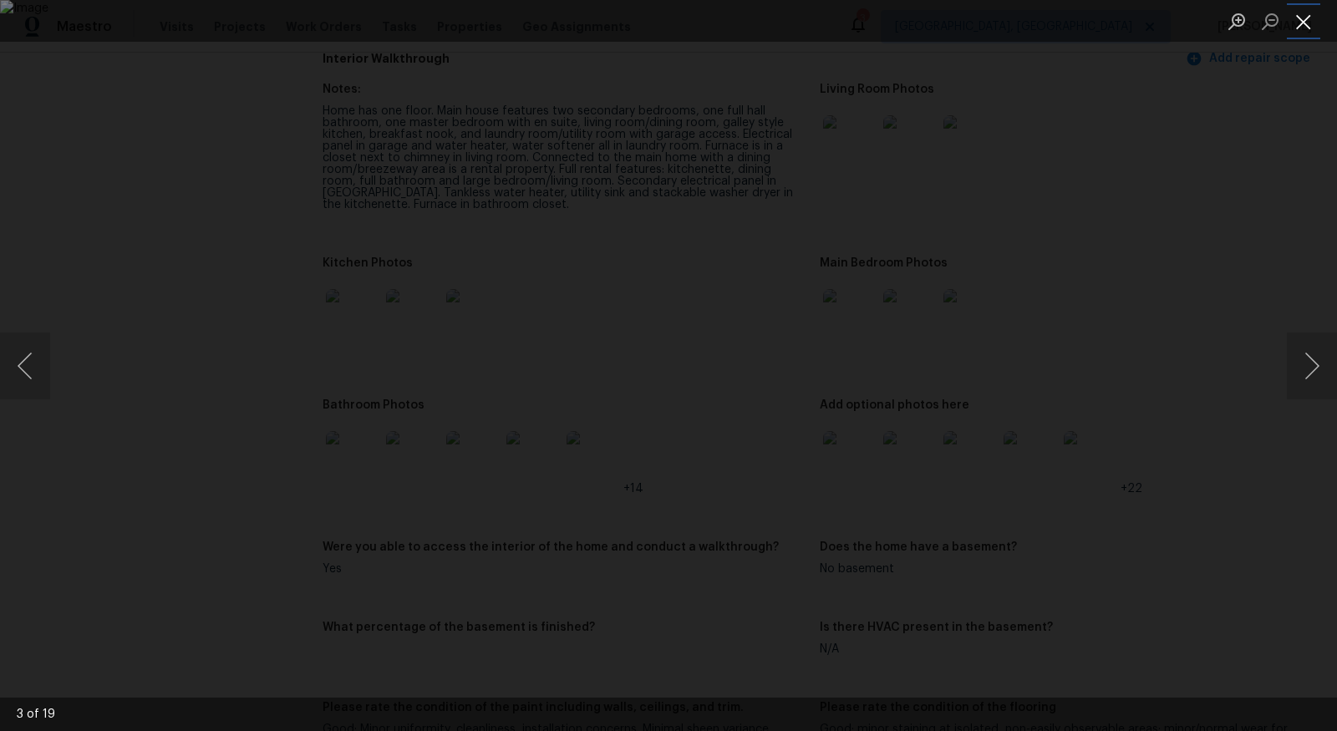
click at [1306, 22] on button "Close lightbox" at bounding box center [1303, 21] width 33 height 29
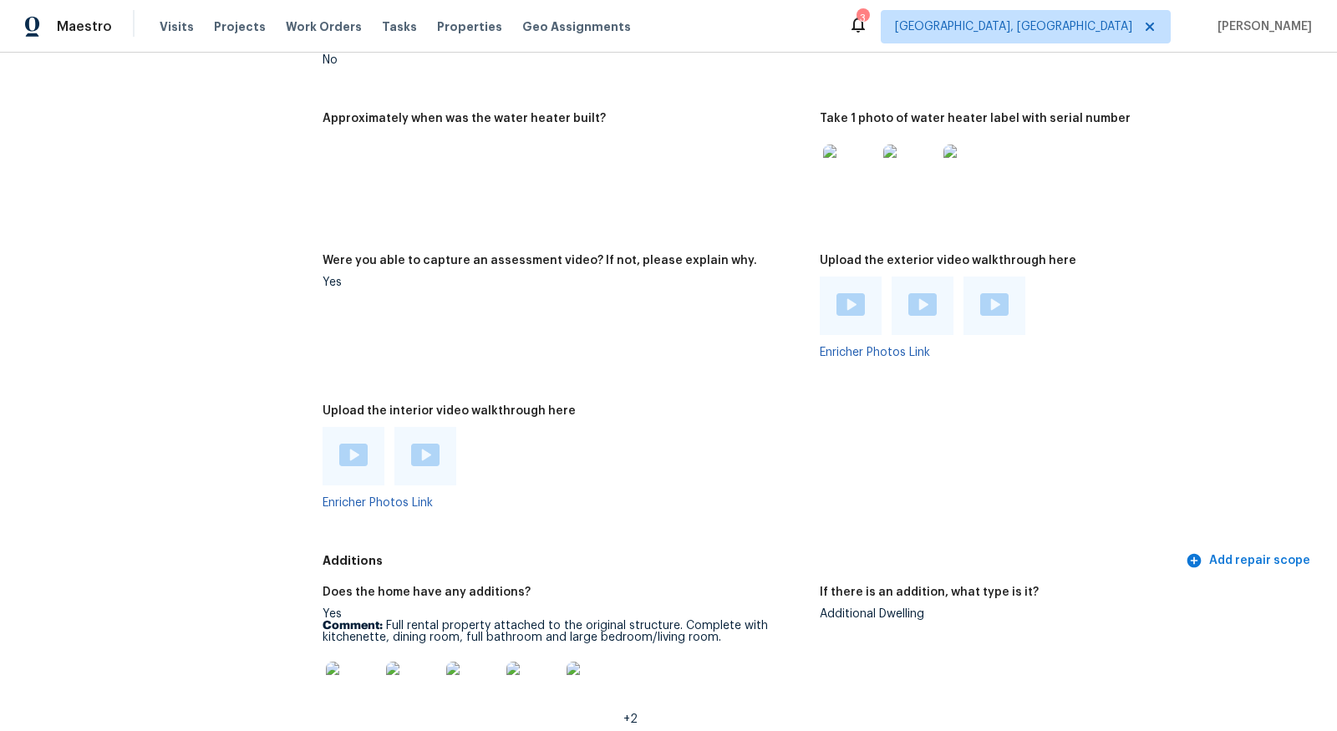
scroll to position [3982, 0]
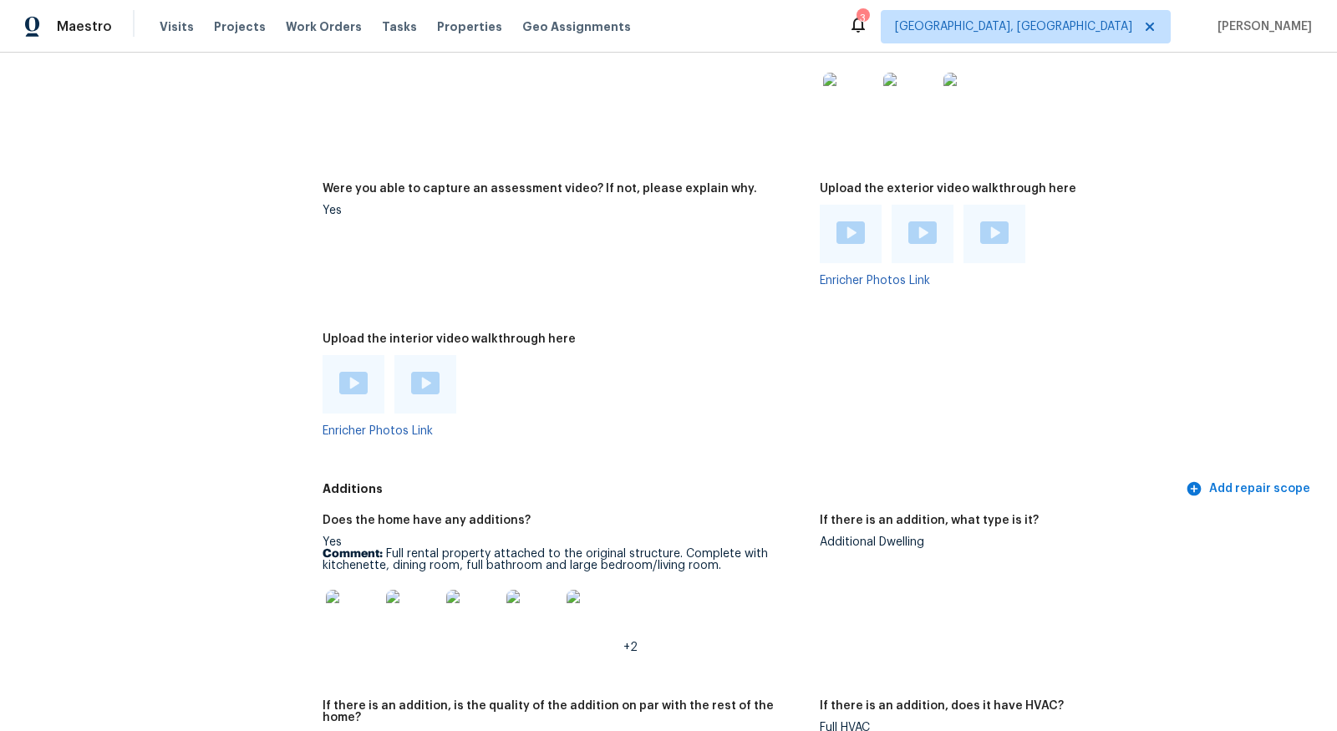
click at [842, 229] on img at bounding box center [851, 232] width 28 height 23
click at [846, 225] on img at bounding box center [851, 232] width 28 height 23
click at [359, 362] on div at bounding box center [354, 384] width 62 height 59
click at [359, 383] on img at bounding box center [353, 383] width 28 height 23
click at [439, 389] on div at bounding box center [426, 384] width 62 height 59
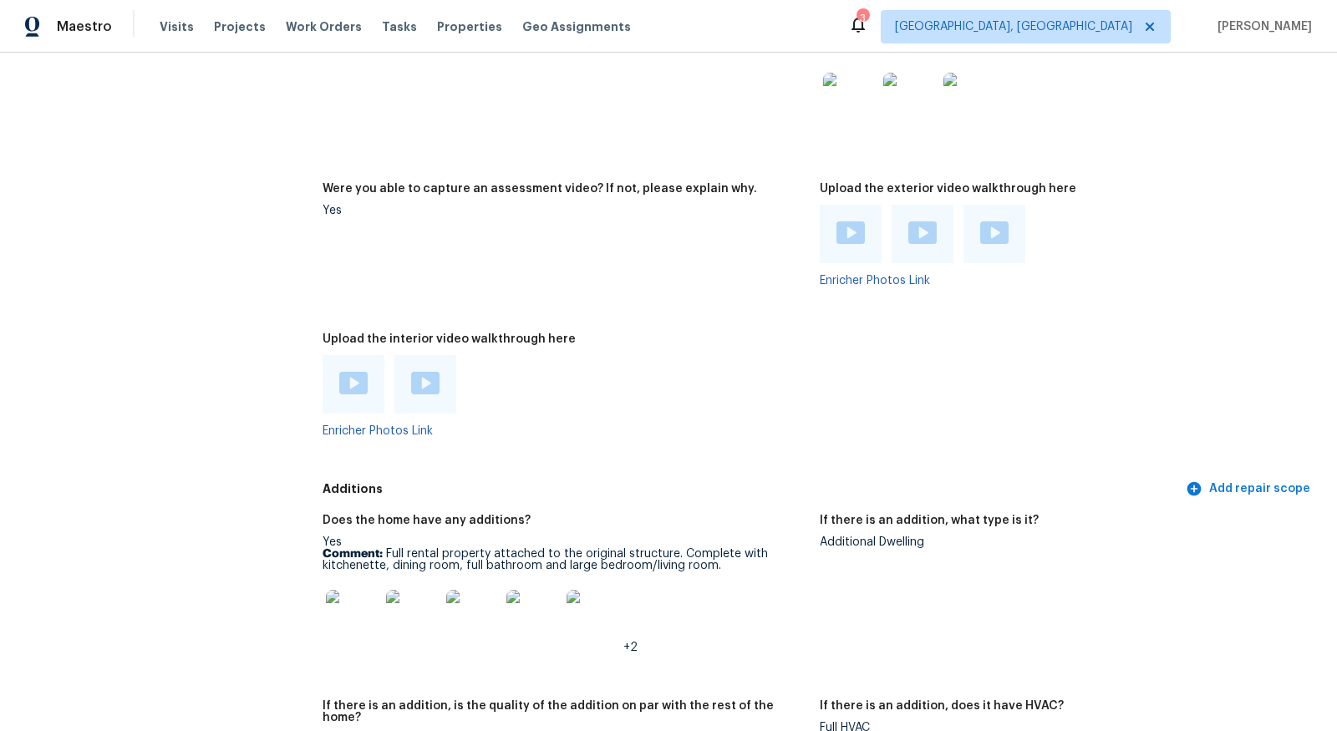
click at [415, 374] on img at bounding box center [425, 383] width 28 height 23
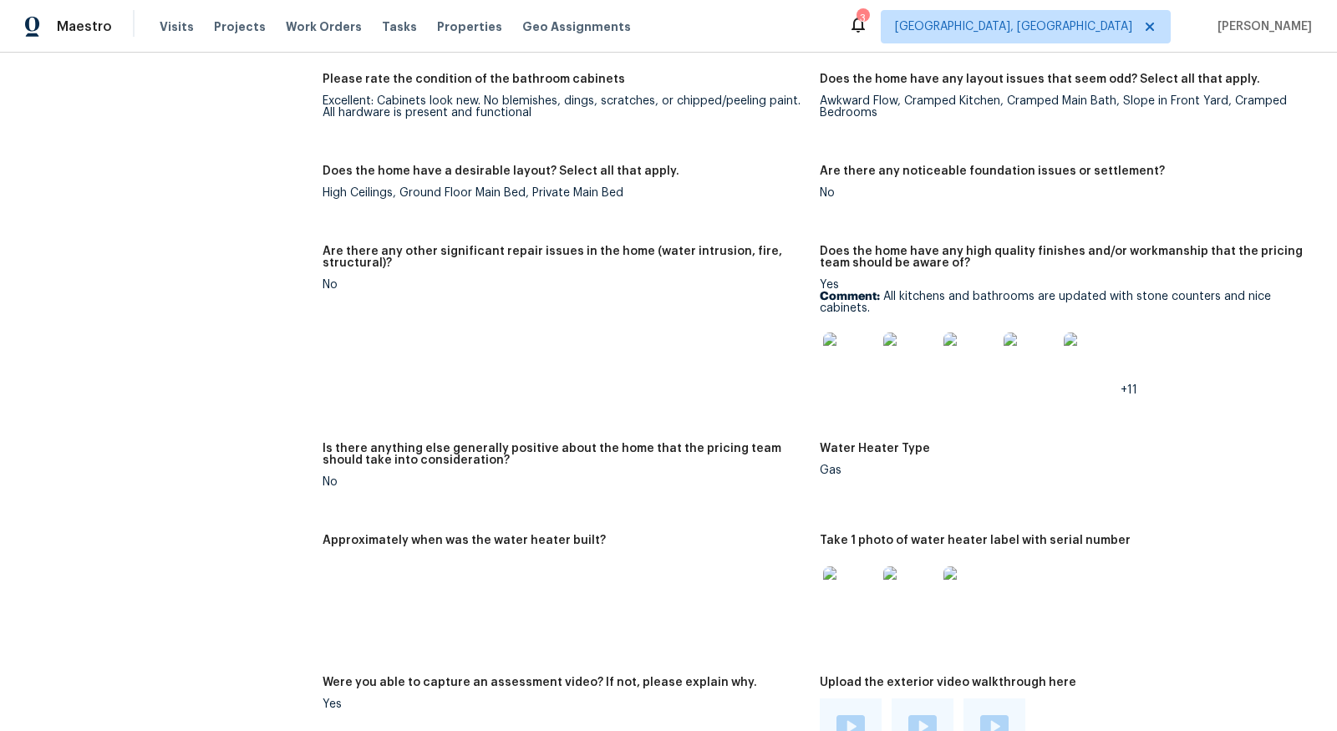
scroll to position [3109, 0]
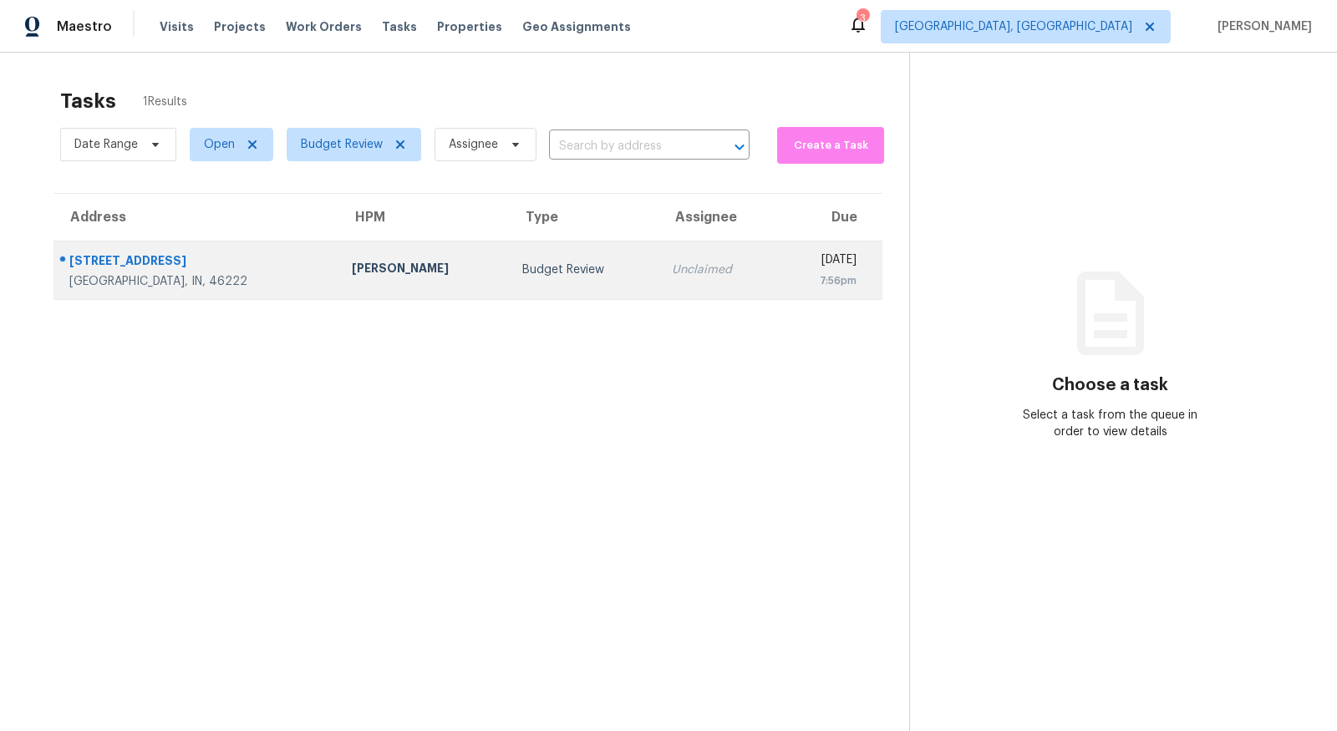
click at [145, 261] on div "[STREET_ADDRESS]" at bounding box center [197, 262] width 256 height 21
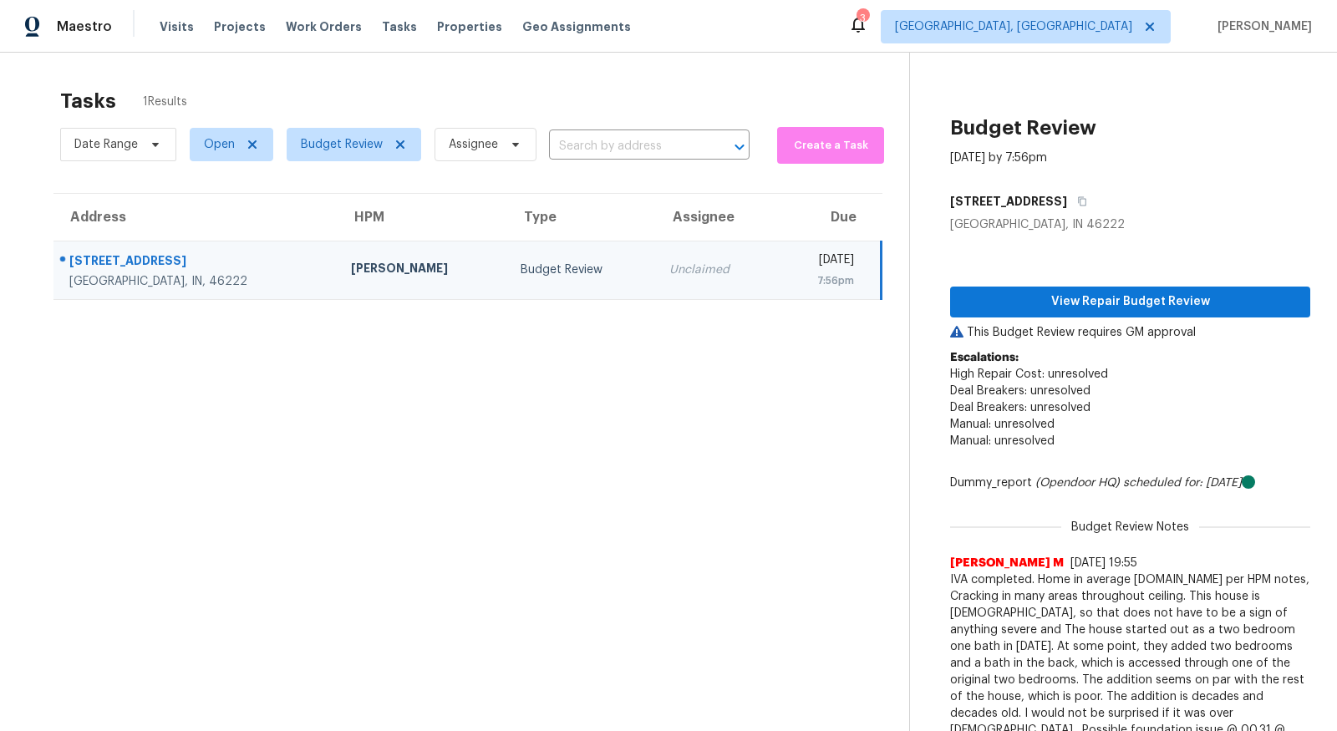
click at [145, 261] on div "[STREET_ADDRESS]" at bounding box center [196, 262] width 255 height 21
click at [132, 247] on td "[STREET_ADDRESS]" at bounding box center [195, 270] width 284 height 59
click at [134, 262] on div "[STREET_ADDRESS]" at bounding box center [196, 262] width 255 height 21
click at [1065, 290] on button "View Repair Budget Review" at bounding box center [1130, 302] width 360 height 31
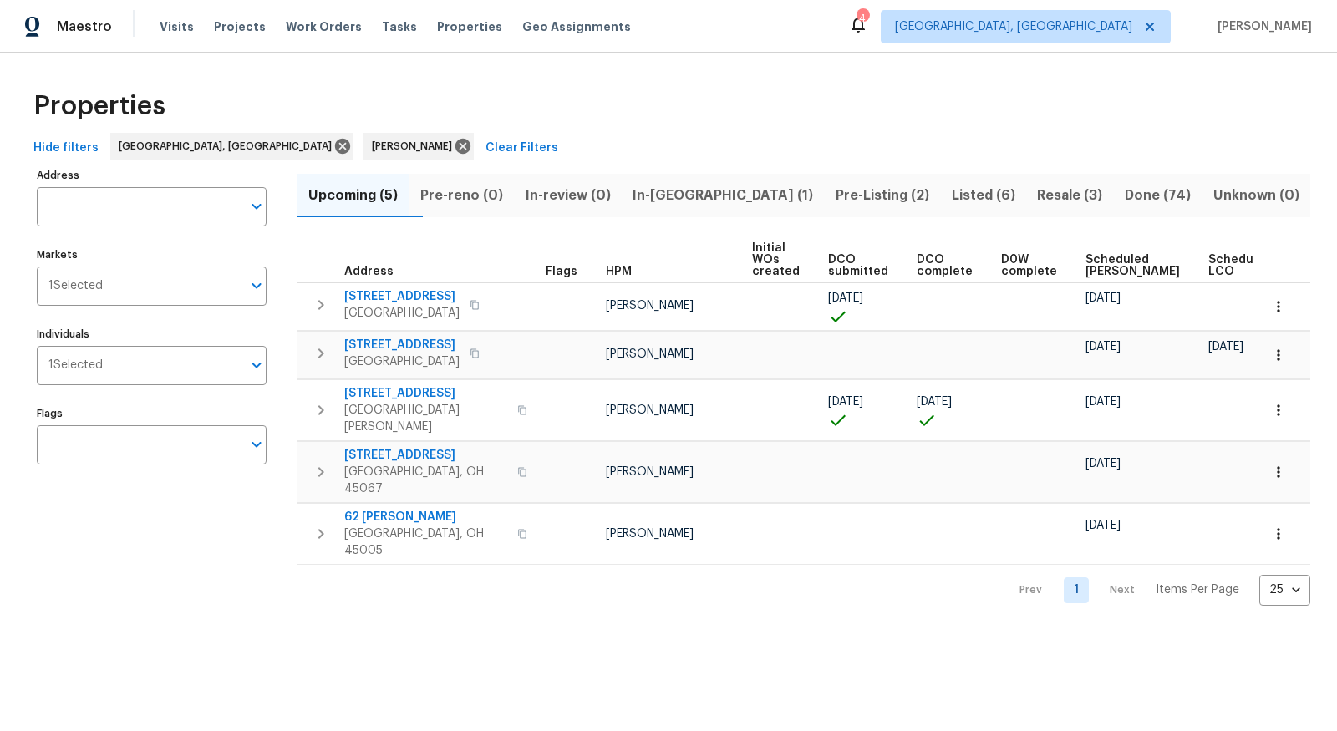
click at [835, 188] on span "Pre-Listing (2)" at bounding box center [883, 195] width 96 height 23
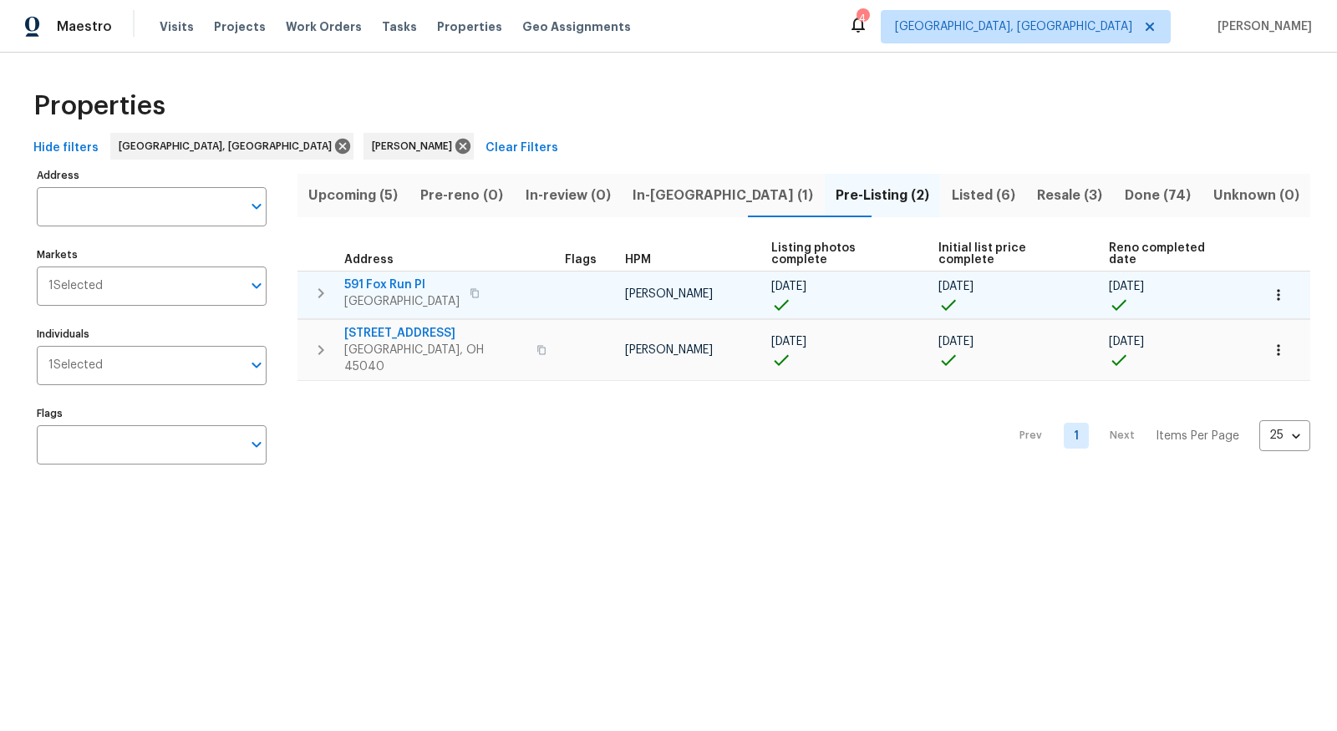
click at [415, 279] on span "591 Fox Run Pl" at bounding box center [401, 285] width 115 height 17
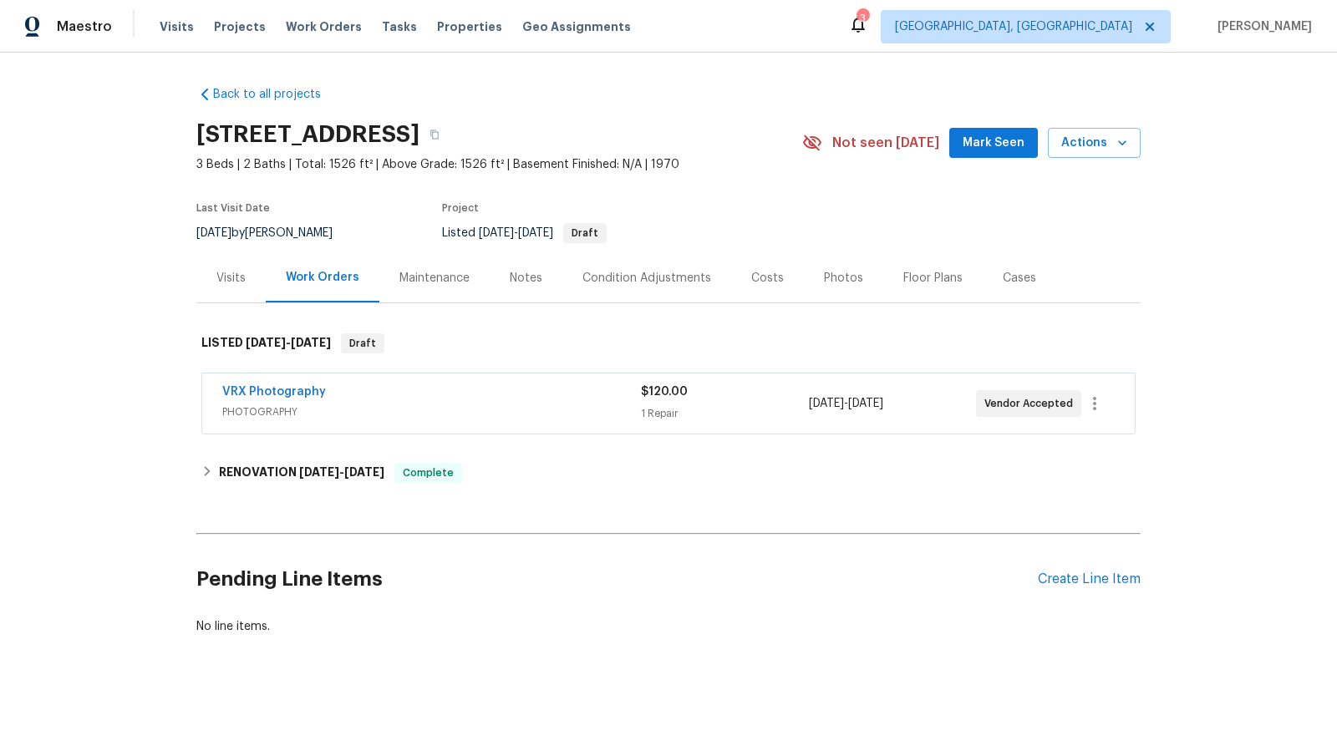
click at [829, 267] on div "Photos" at bounding box center [843, 277] width 79 height 49
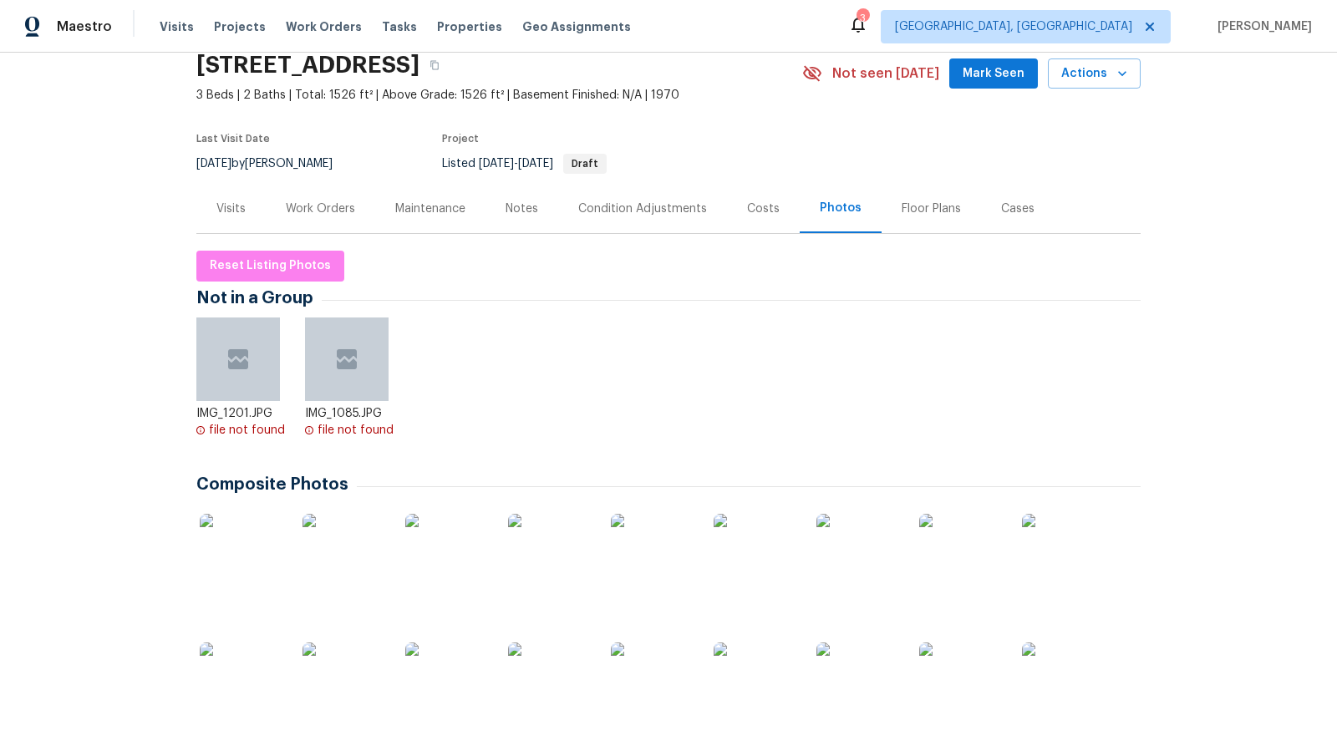
scroll to position [73, 0]
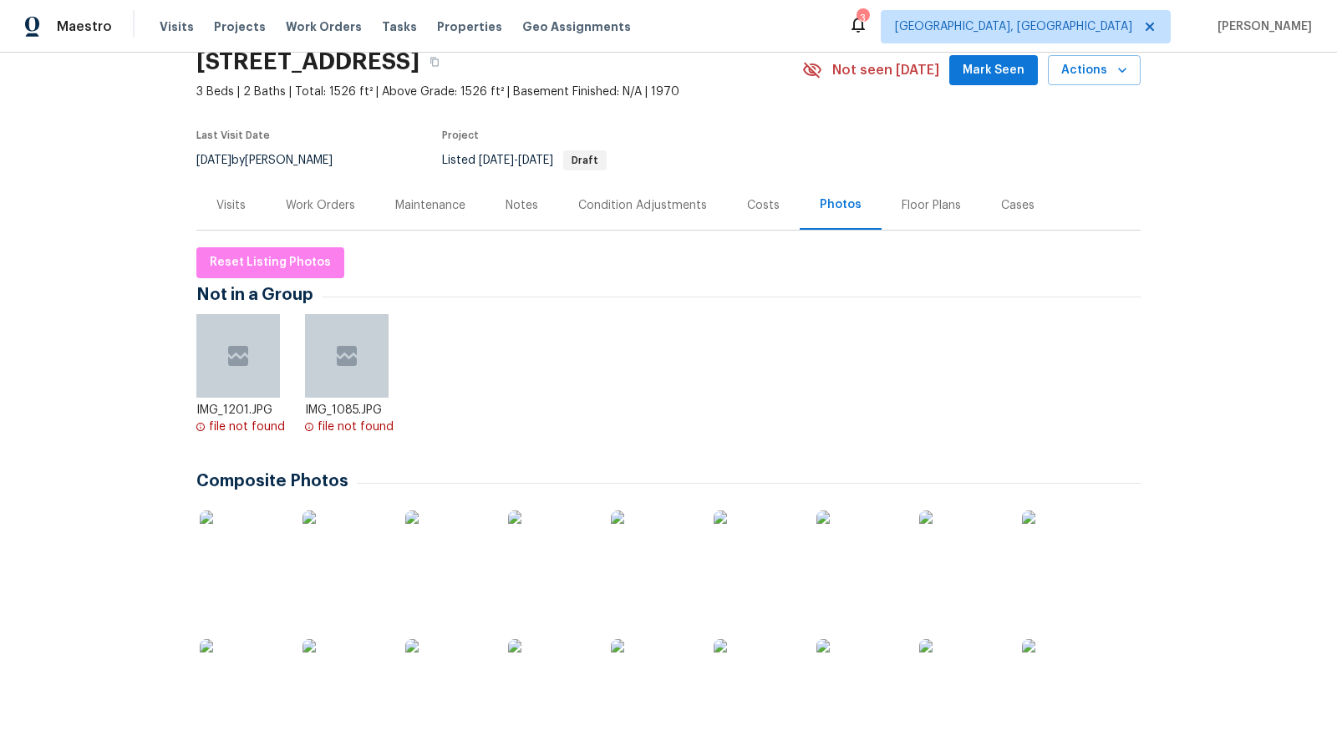
click at [236, 558] on img at bounding box center [242, 553] width 84 height 84
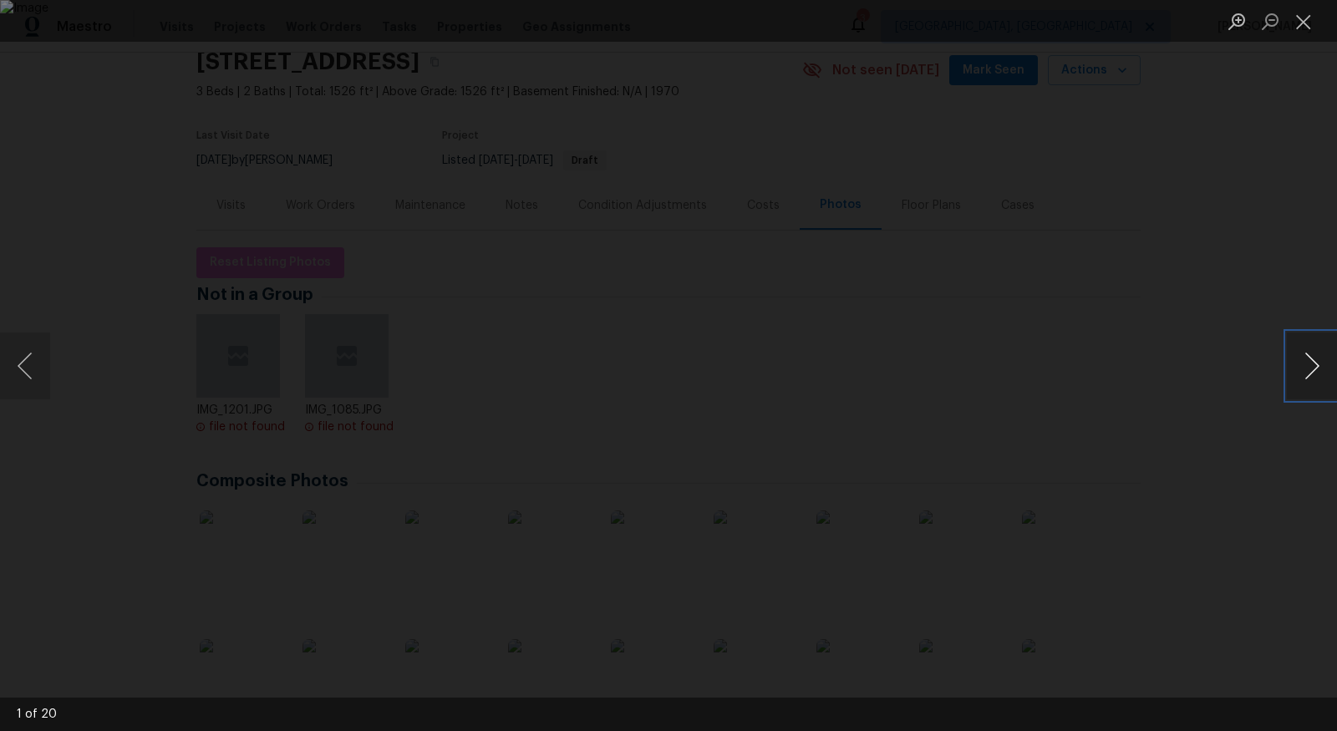
click at [1316, 365] on button "Next image" at bounding box center [1312, 366] width 50 height 67
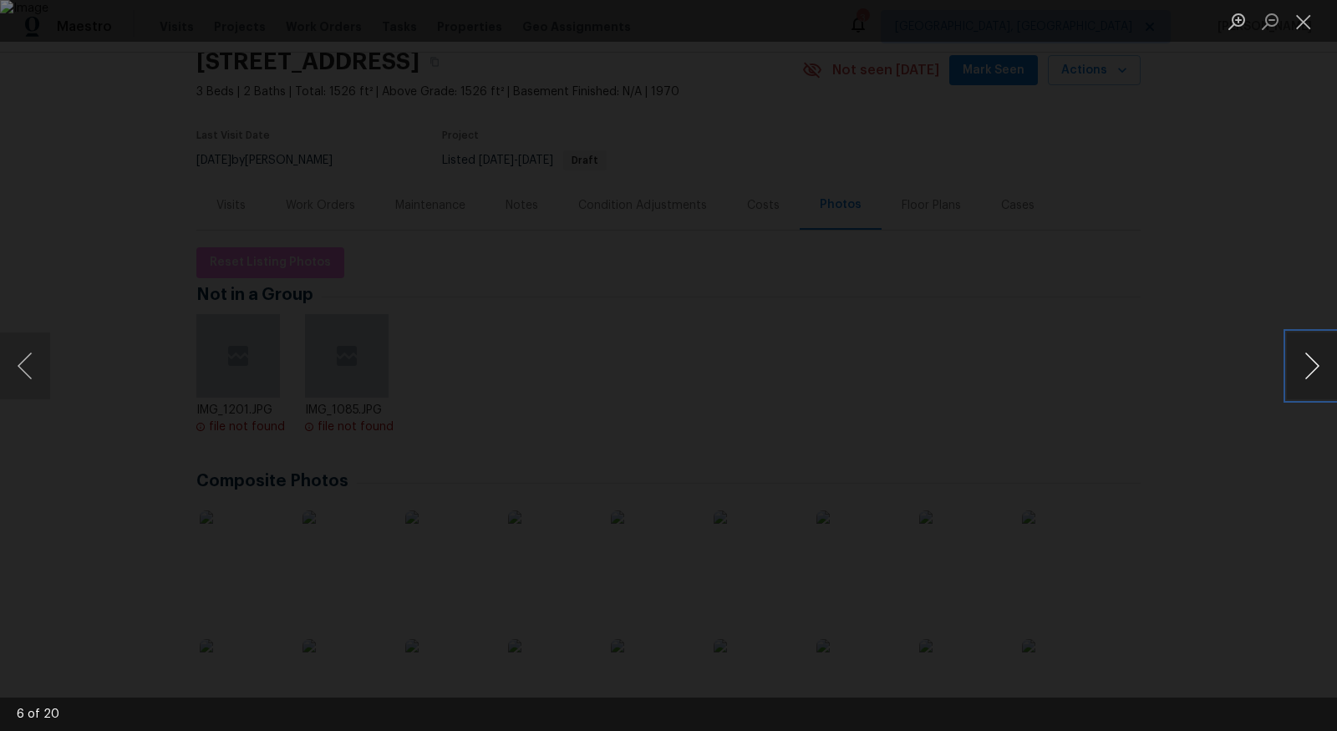
click at [1316, 365] on button "Next image" at bounding box center [1312, 366] width 50 height 67
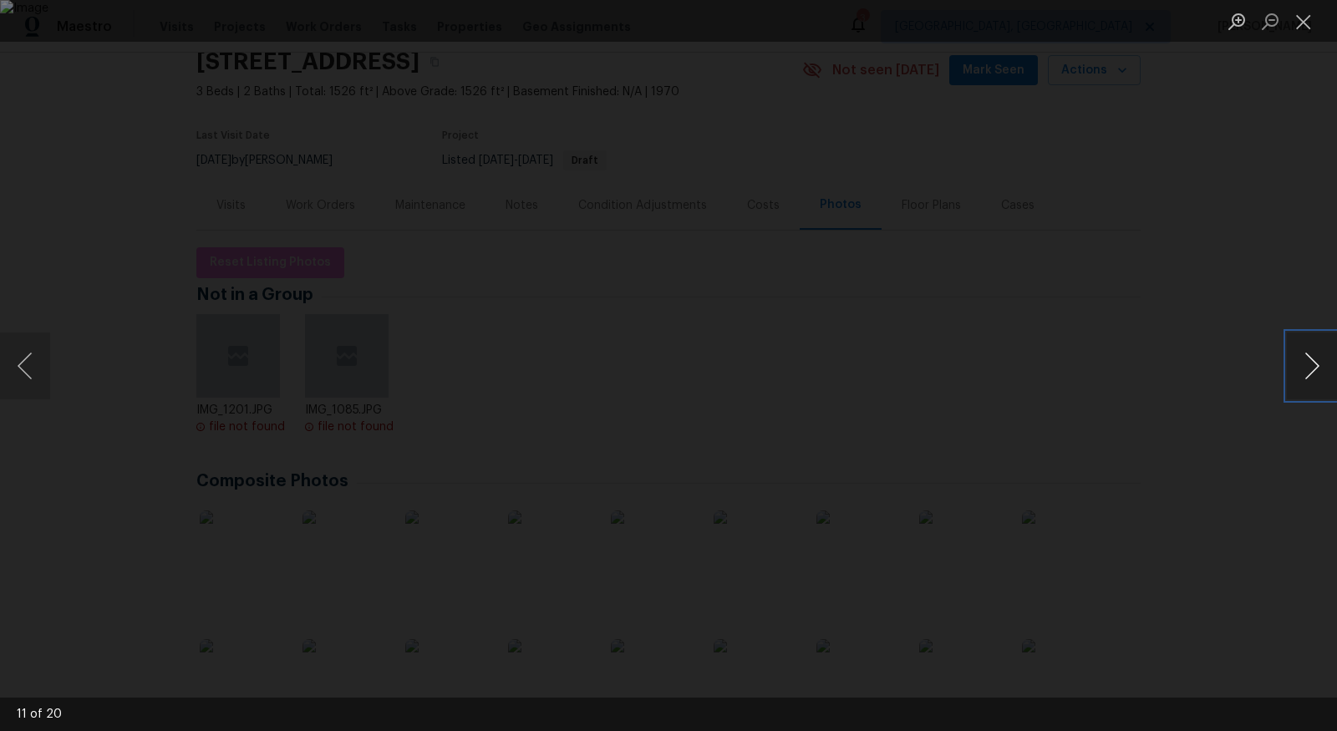
click at [1316, 365] on button "Next image" at bounding box center [1312, 366] width 50 height 67
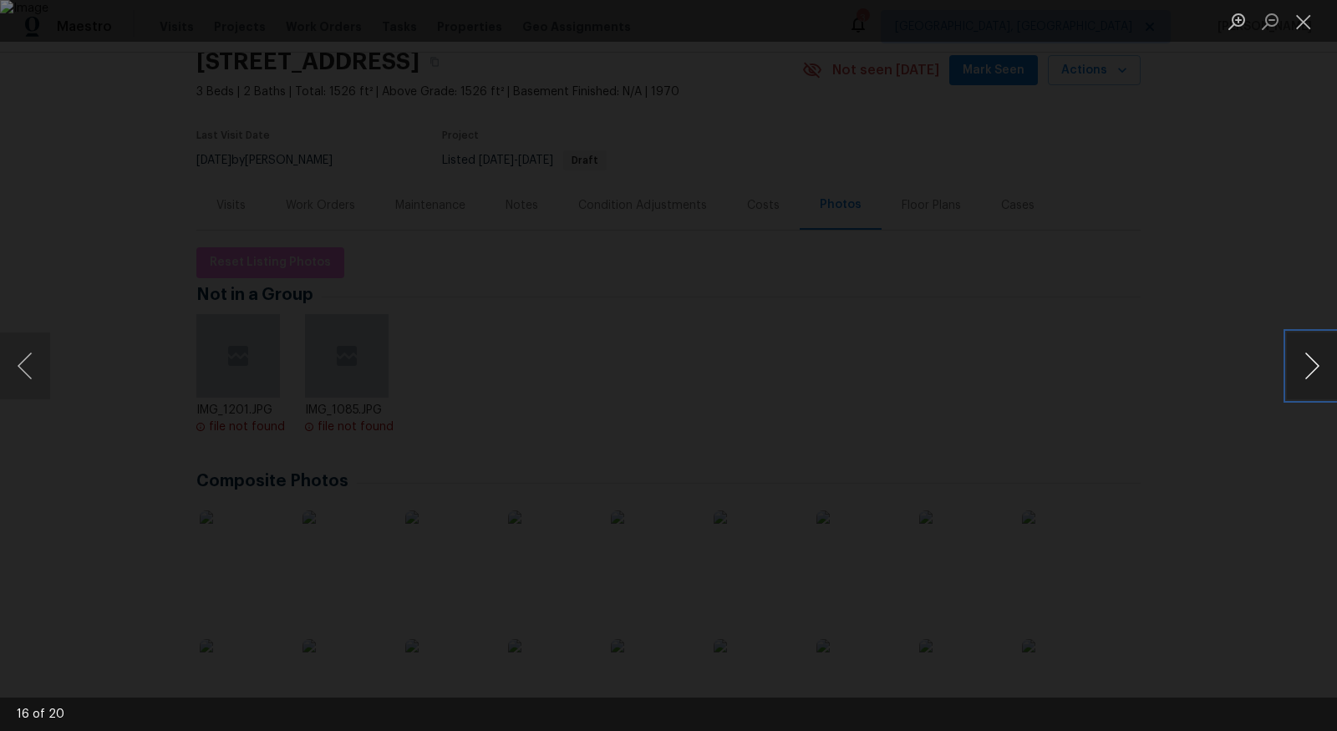
click at [1316, 365] on button "Next image" at bounding box center [1312, 366] width 50 height 67
click at [16, 381] on button "Previous image" at bounding box center [25, 366] width 50 height 67
click at [1308, 358] on button "Next image" at bounding box center [1312, 366] width 50 height 67
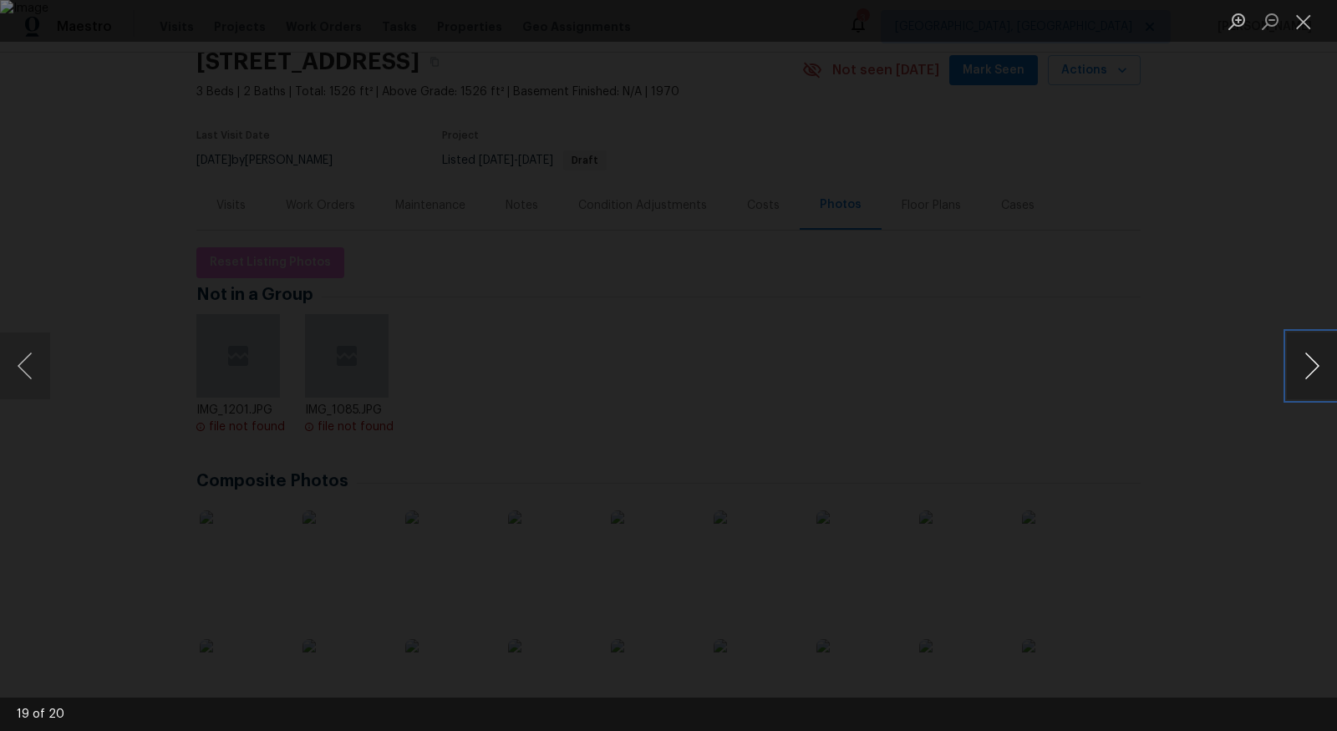
click at [1308, 358] on button "Next image" at bounding box center [1312, 366] width 50 height 67
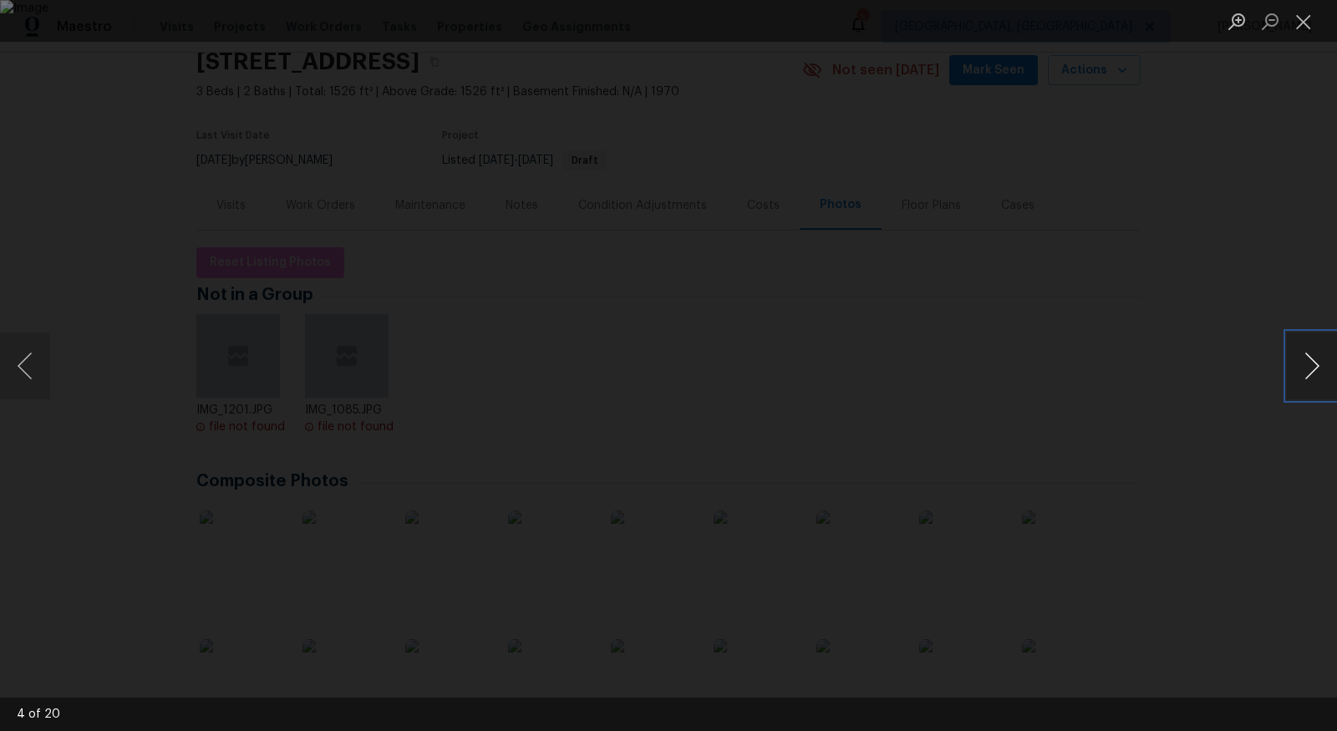
click at [1308, 358] on button "Next image" at bounding box center [1312, 366] width 50 height 67
click at [1326, 358] on button "Next image" at bounding box center [1312, 366] width 50 height 67
click at [48, 367] on button "Previous image" at bounding box center [25, 366] width 50 height 67
click at [1304, 20] on button "Close lightbox" at bounding box center [1303, 21] width 33 height 29
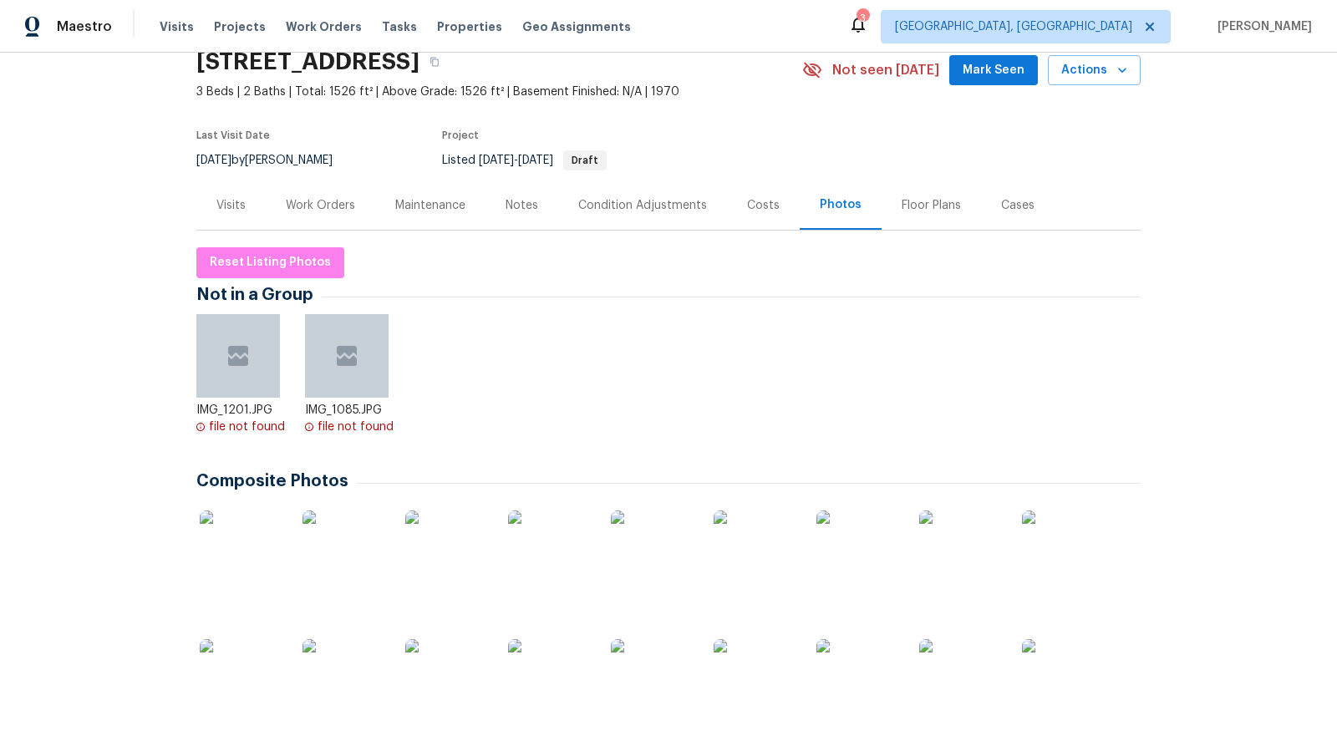
click at [233, 205] on div "Visits" at bounding box center [230, 205] width 29 height 17
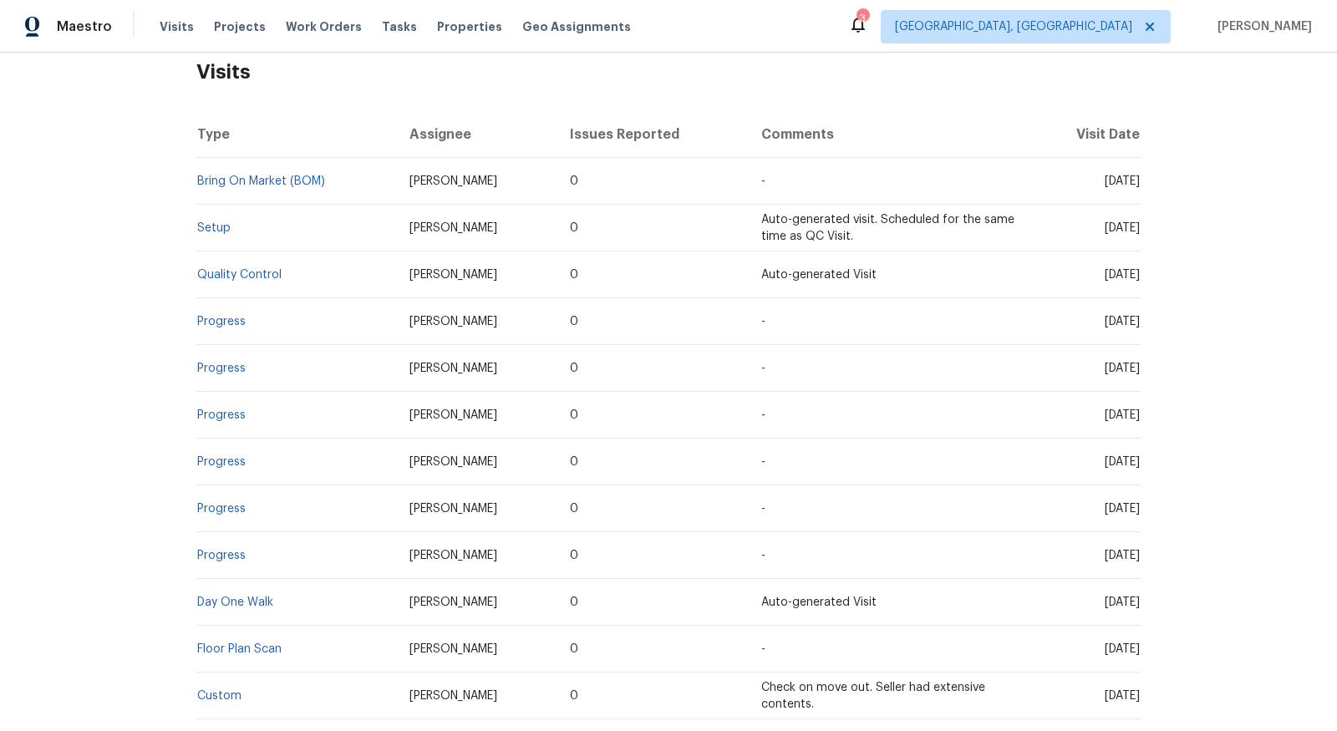
scroll to position [418, 0]
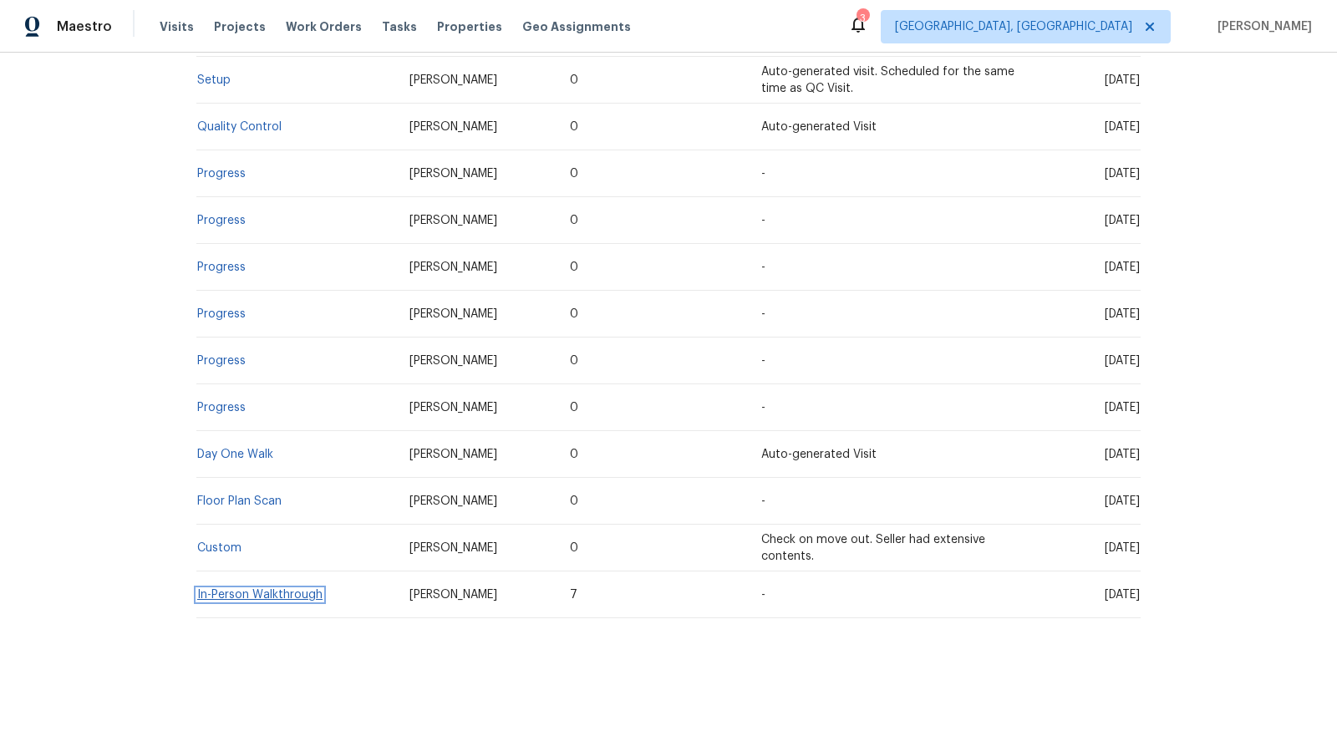
click at [267, 591] on link "In-Person Walkthrough" at bounding box center [259, 595] width 125 height 12
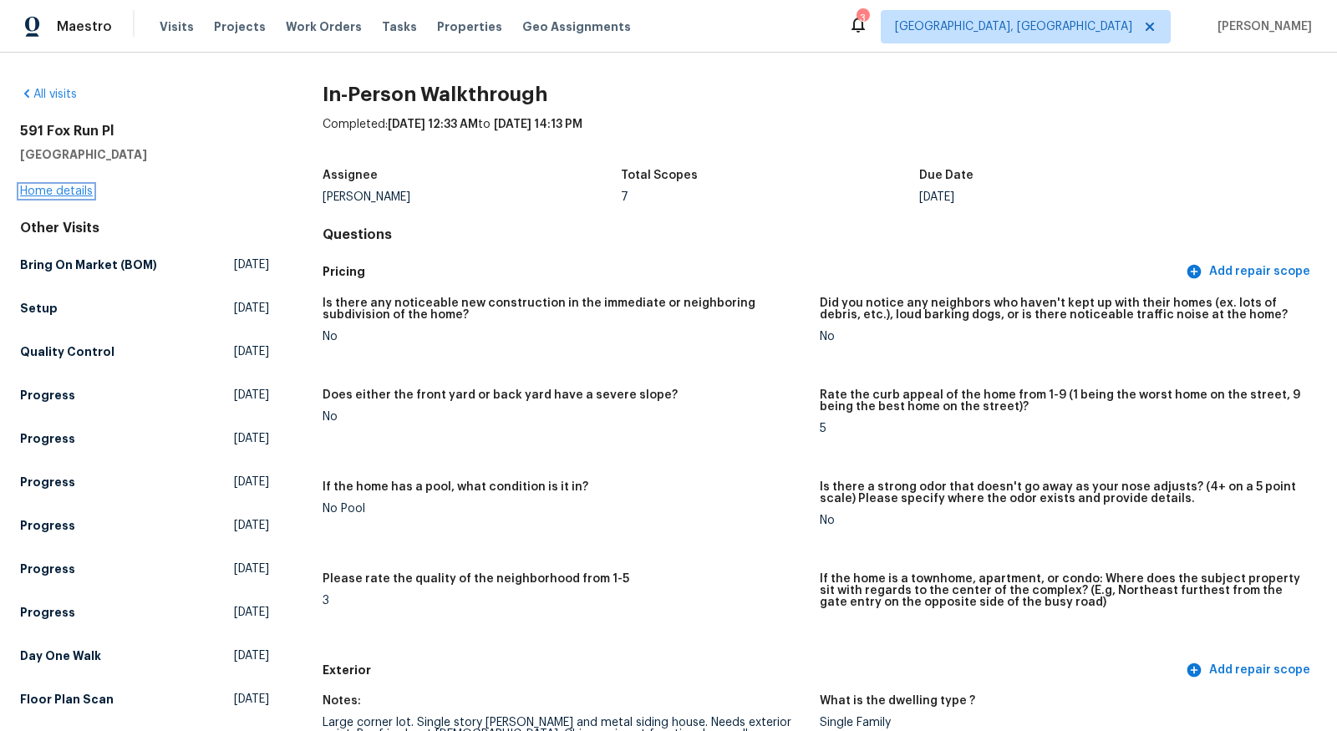
click at [74, 196] on link "Home details" at bounding box center [56, 192] width 73 height 12
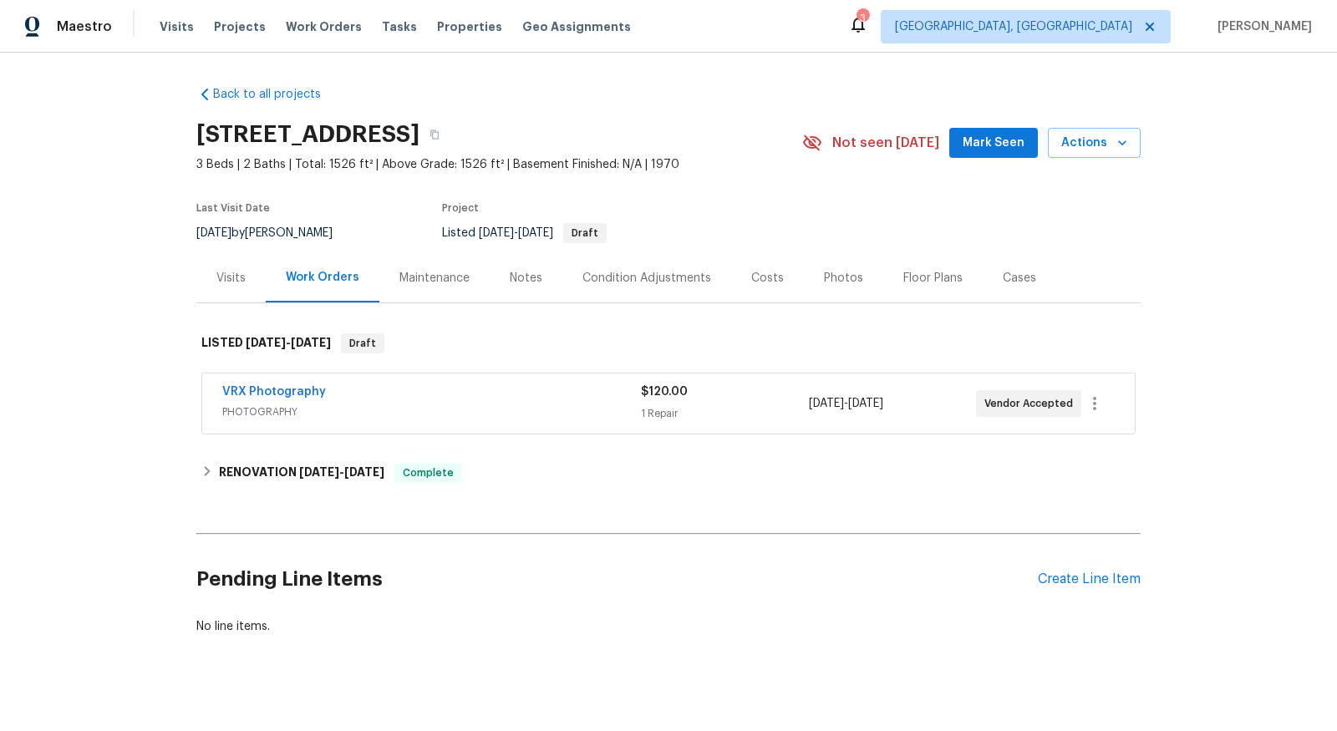
click at [221, 279] on div "Visits" at bounding box center [230, 278] width 29 height 17
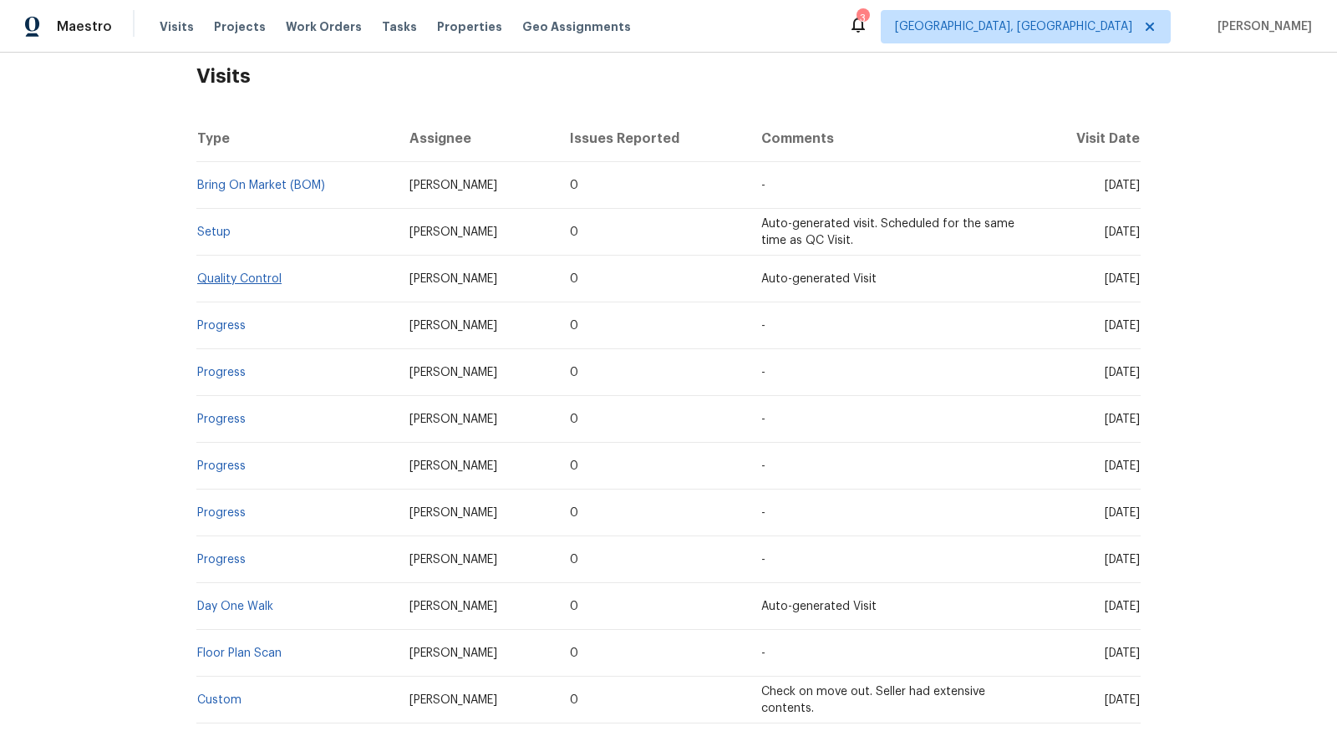
scroll to position [418, 0]
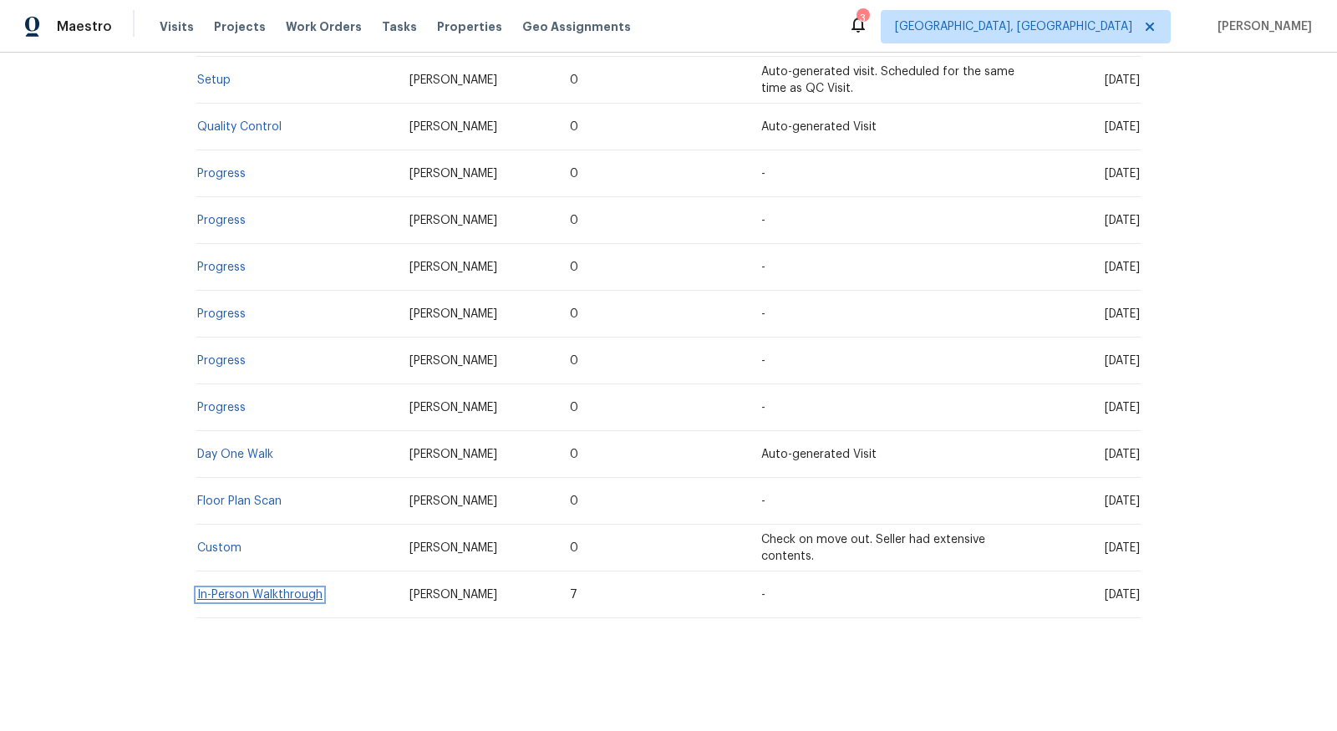
click at [240, 589] on link "In-Person Walkthrough" at bounding box center [259, 595] width 125 height 12
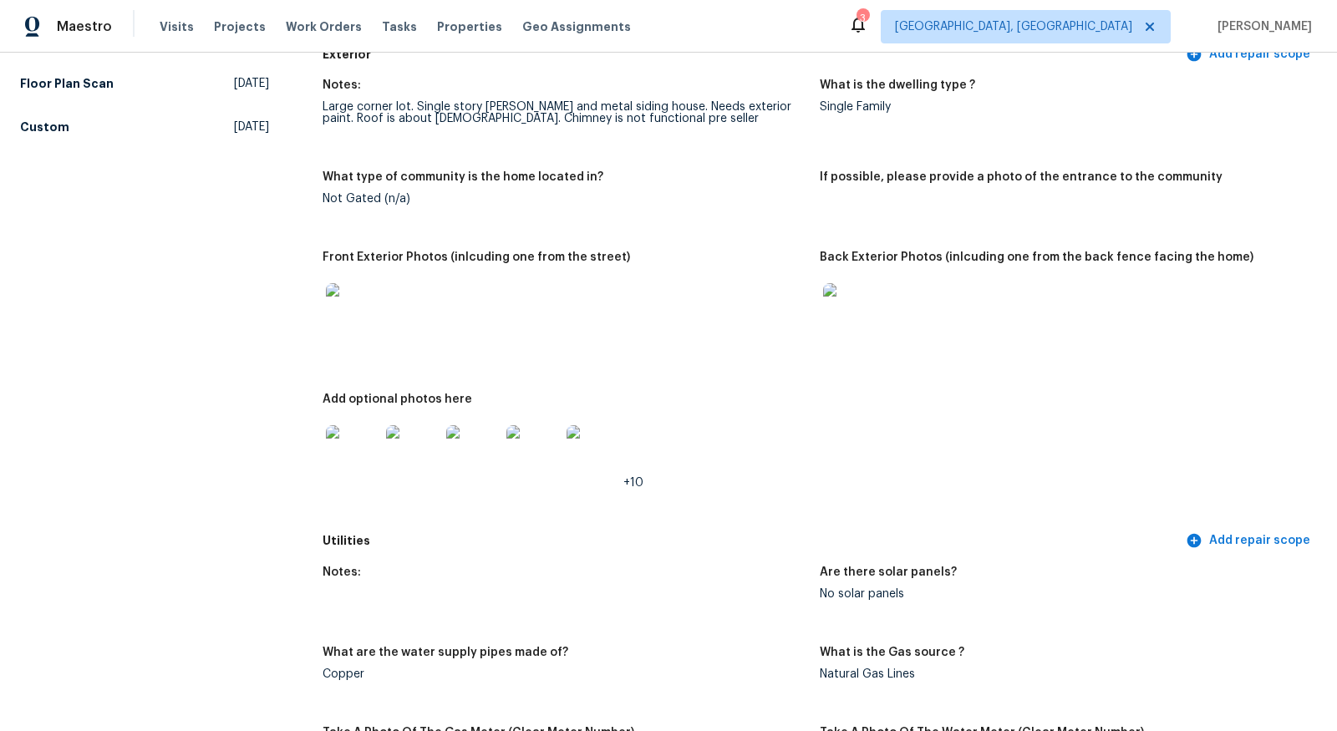
scroll to position [617, 0]
click at [342, 302] on img at bounding box center [352, 309] width 53 height 53
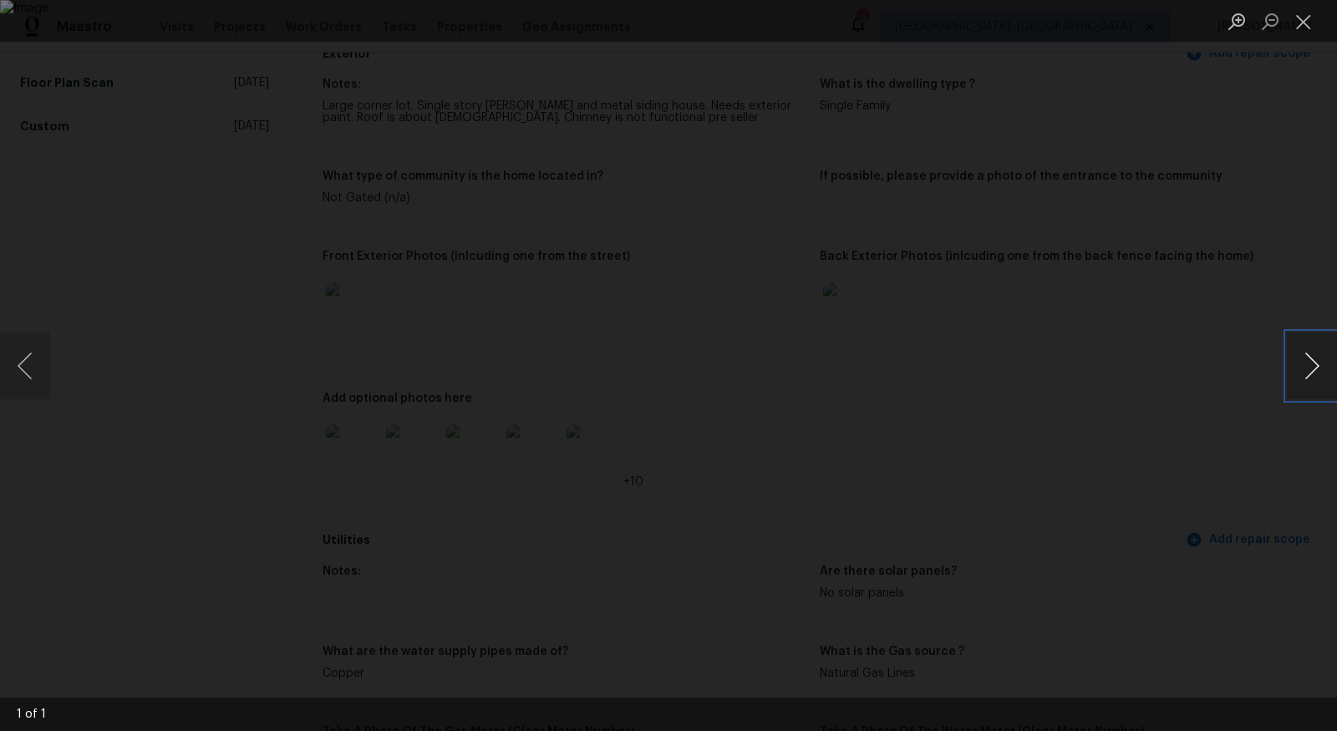
click at [1300, 364] on button "Next image" at bounding box center [1312, 366] width 50 height 67
click at [1302, 19] on button "Close lightbox" at bounding box center [1303, 21] width 33 height 29
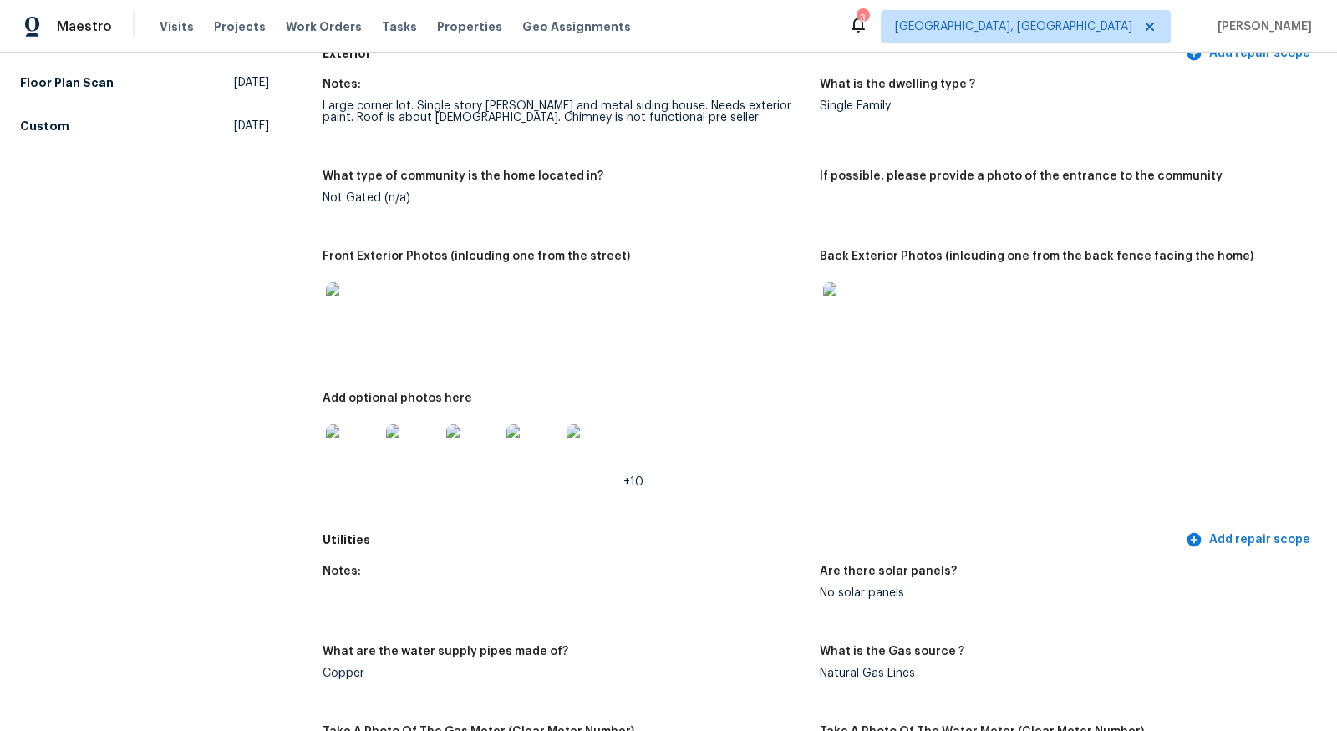
click at [440, 450] on div at bounding box center [413, 452] width 60 height 74
click at [412, 448] on img at bounding box center [412, 451] width 53 height 53
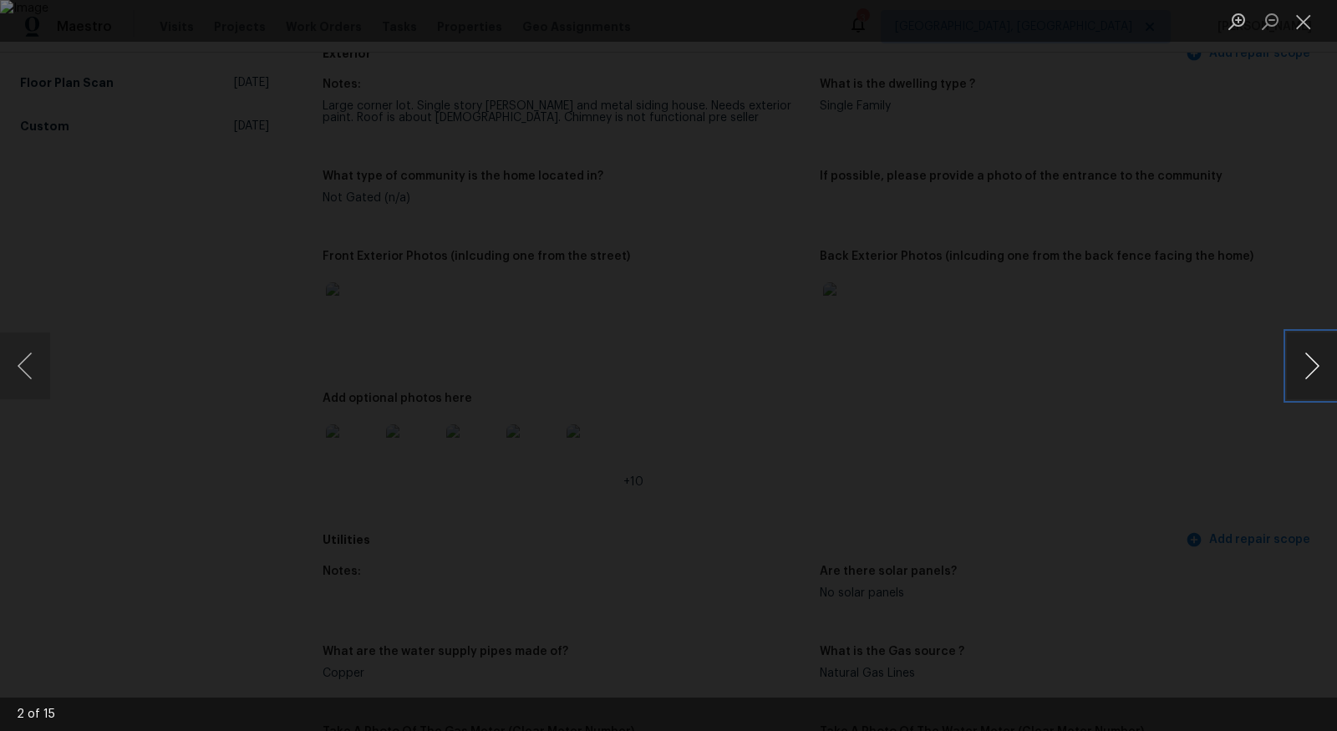
click at [1318, 374] on button "Next image" at bounding box center [1312, 366] width 50 height 67
click at [1291, 23] on button "Close lightbox" at bounding box center [1303, 21] width 33 height 29
